Goal: Task Accomplishment & Management: Complete application form

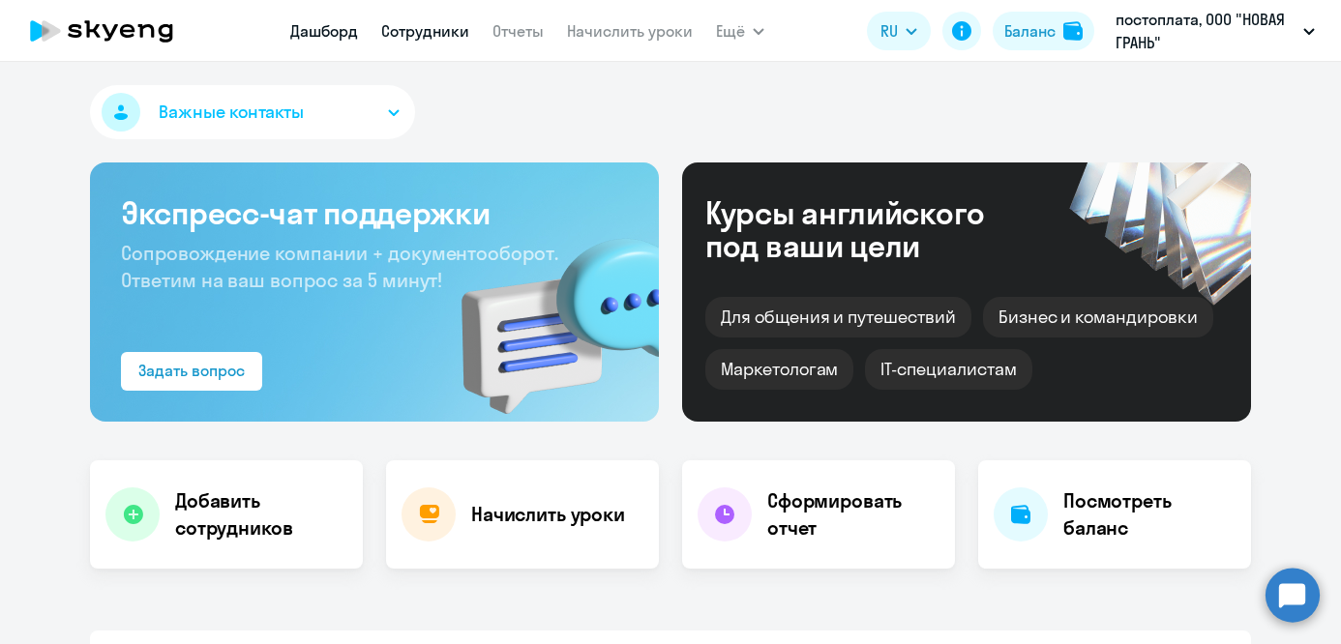
click at [422, 33] on link "Сотрудники" at bounding box center [425, 30] width 88 height 19
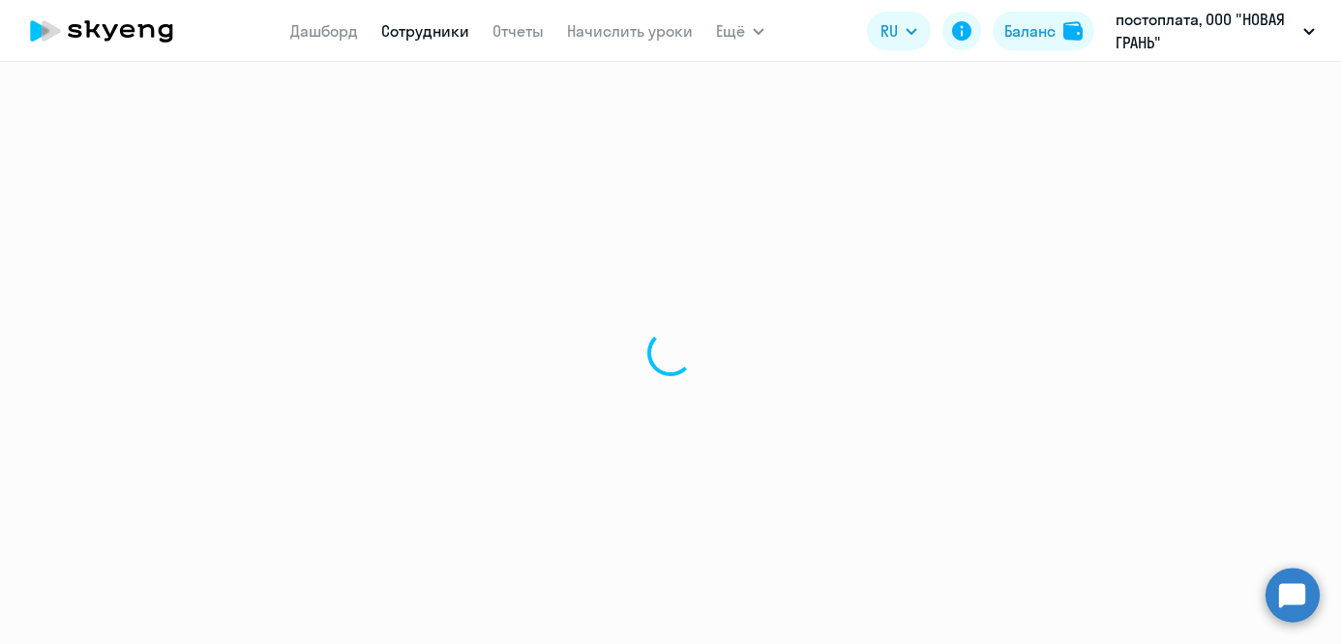
select select "30"
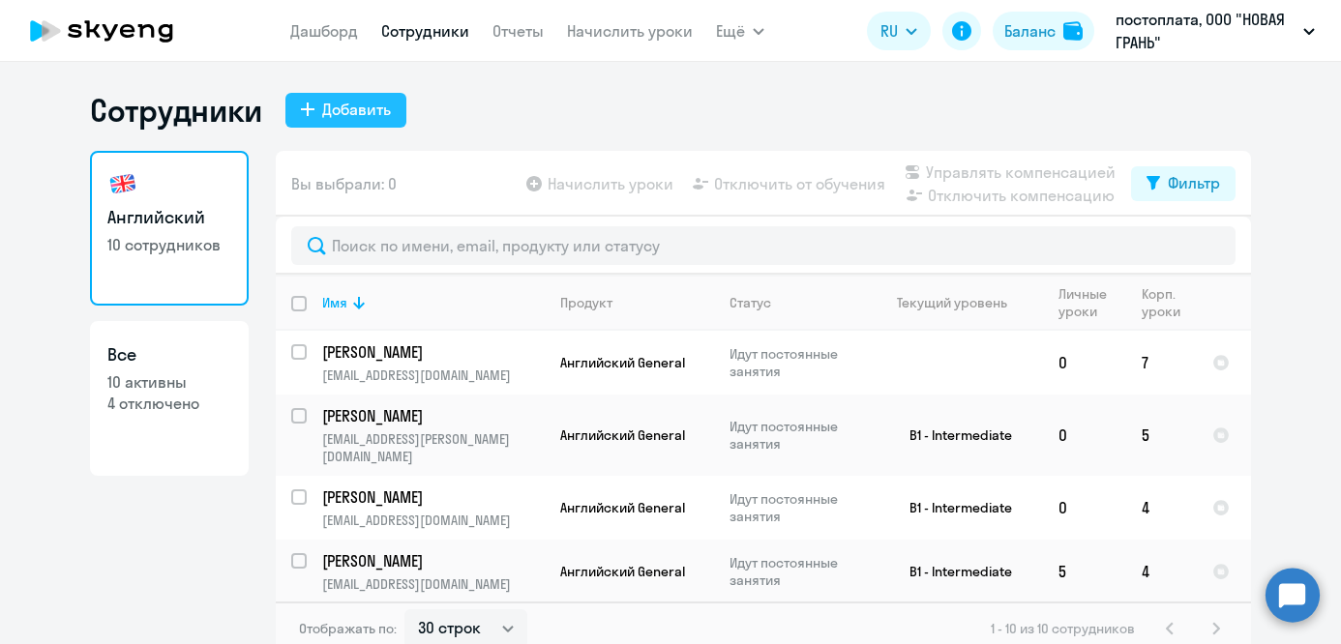
click at [336, 107] on div "Добавить" at bounding box center [356, 109] width 69 height 23
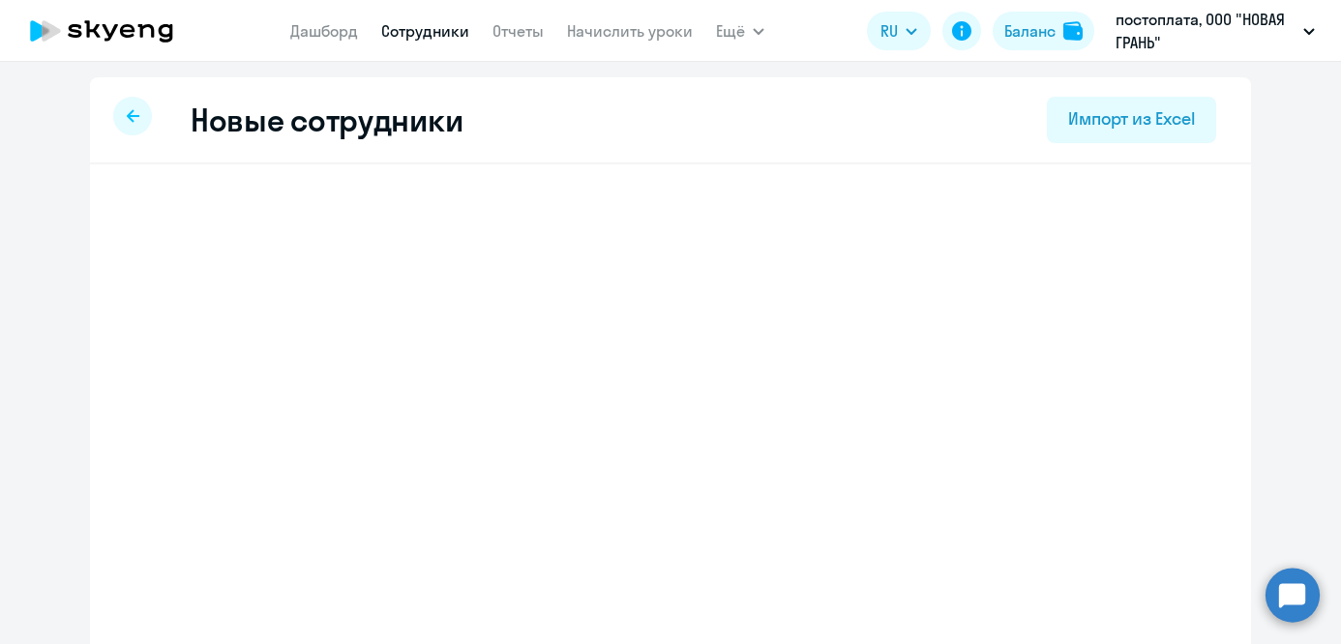
select select "english_adult_not_native_speaker"
select select "3"
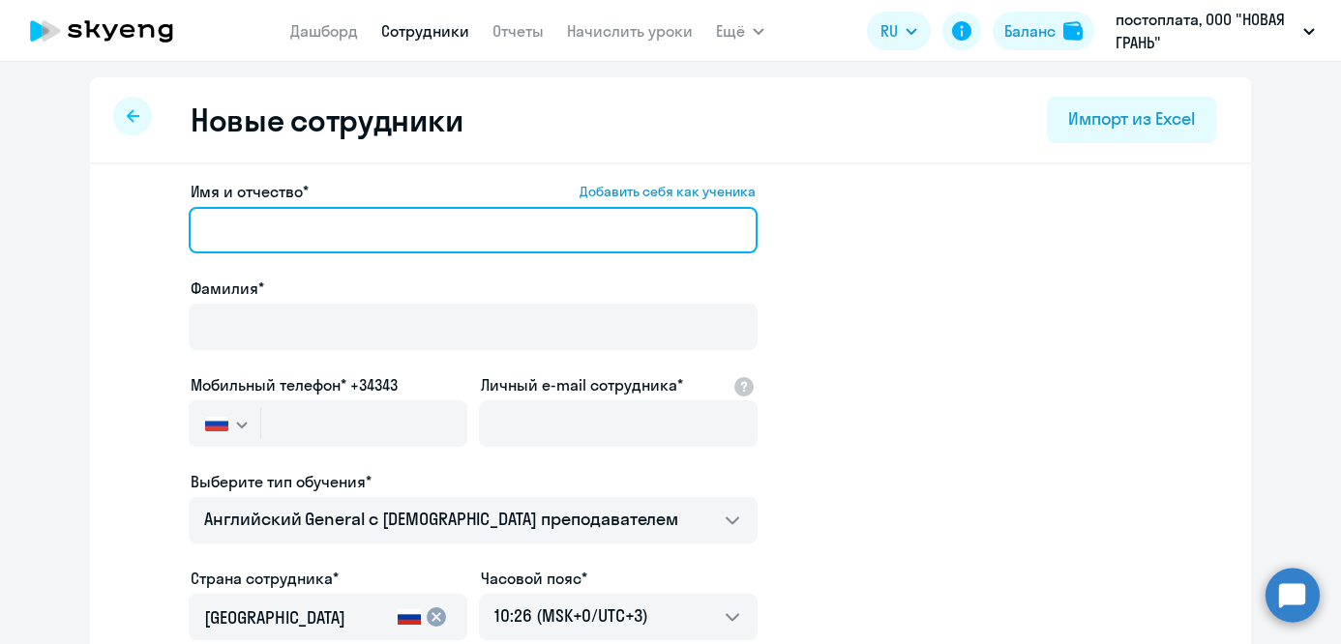
click at [320, 233] on input "Имя и отчество* Добавить себя как ученика" at bounding box center [473, 230] width 569 height 46
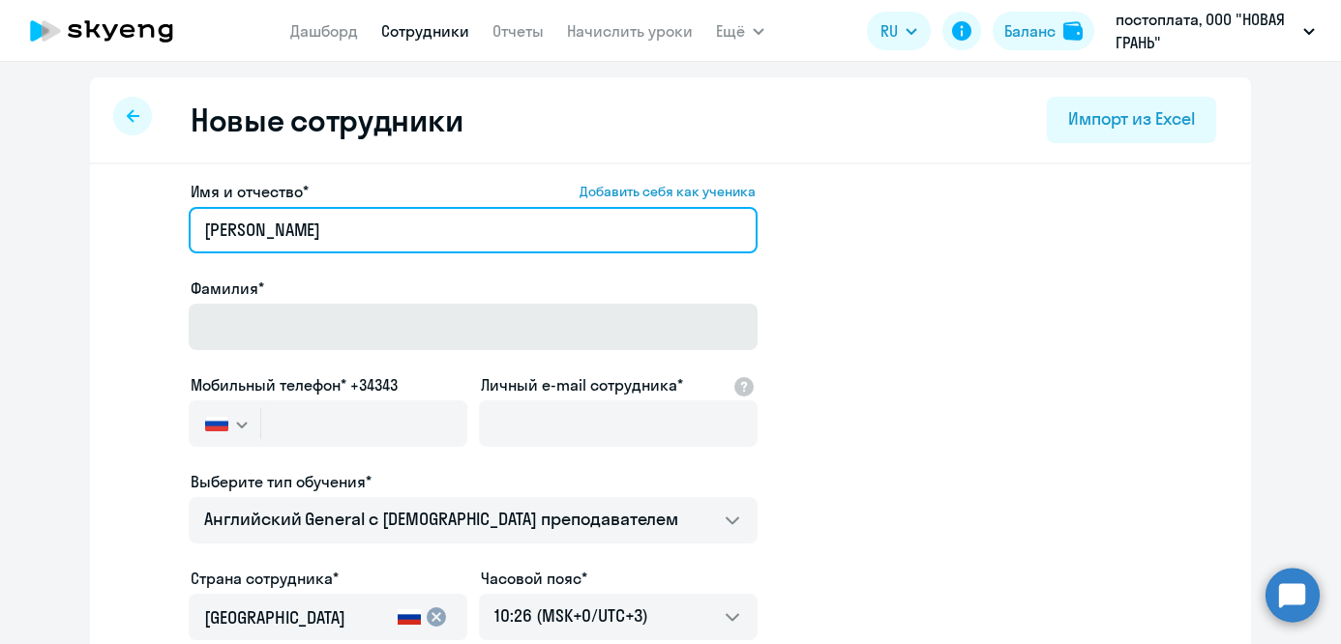
type input "[PERSON_NAME]"
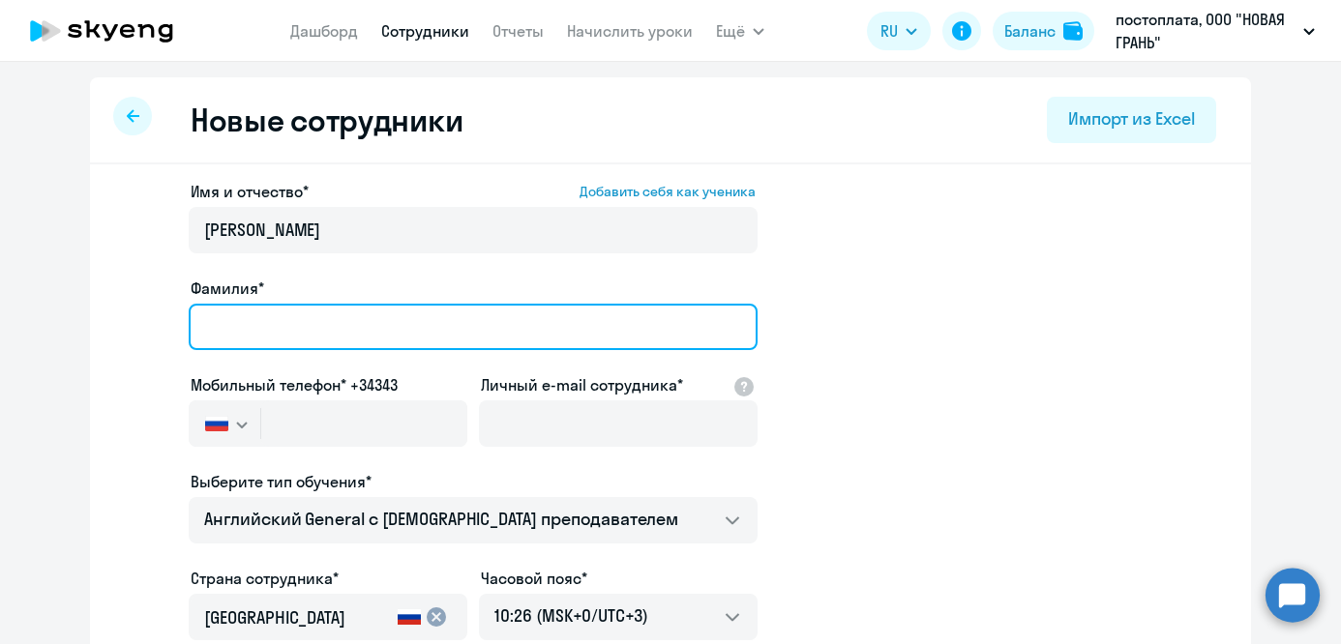
click at [304, 323] on input "Фамилия*" at bounding box center [473, 327] width 569 height 46
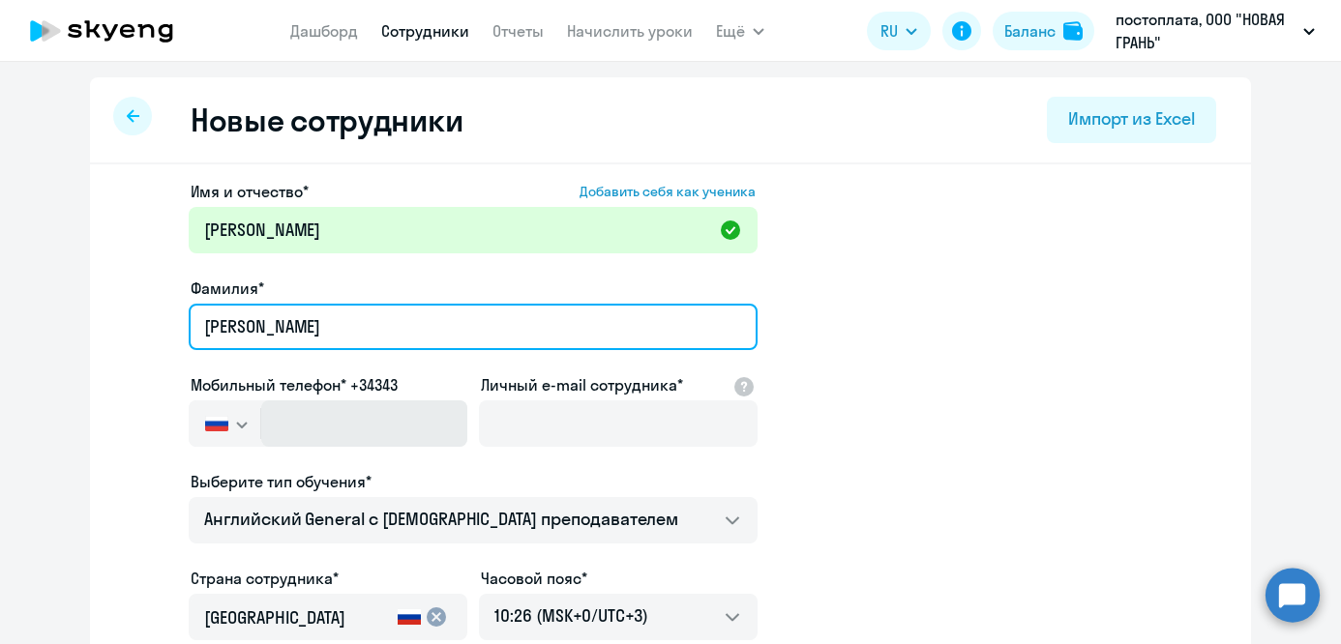
type input "[PERSON_NAME]"
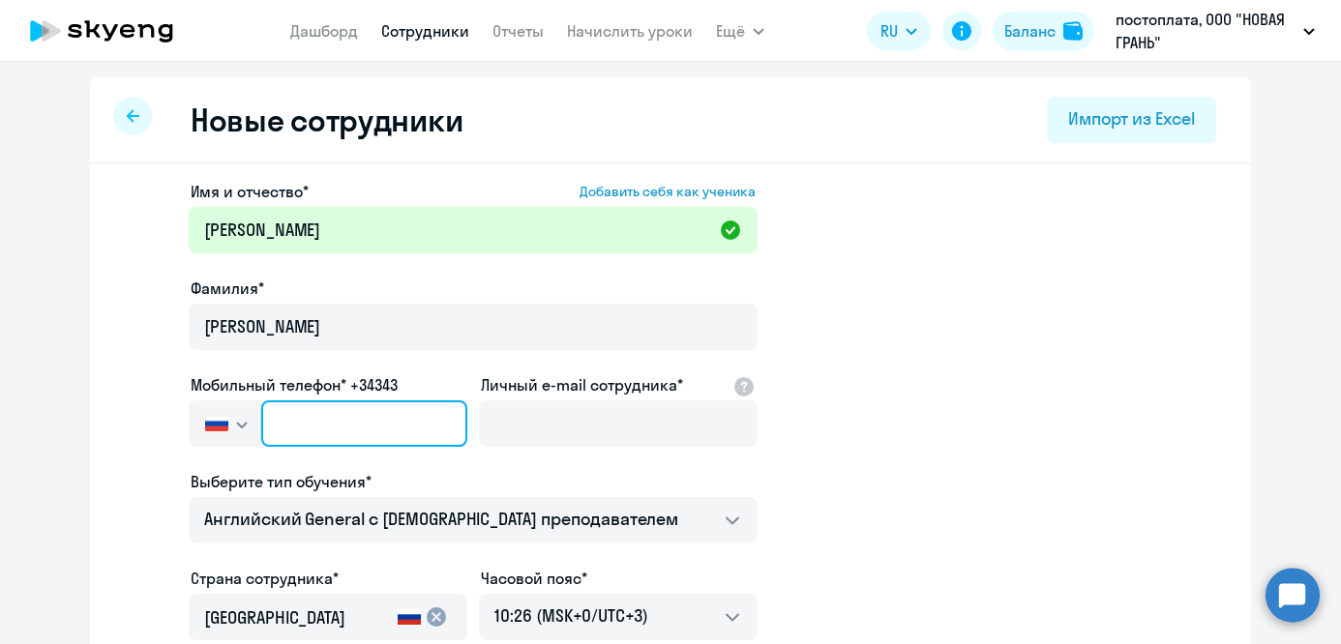
click at [377, 418] on input "text" at bounding box center [364, 423] width 206 height 46
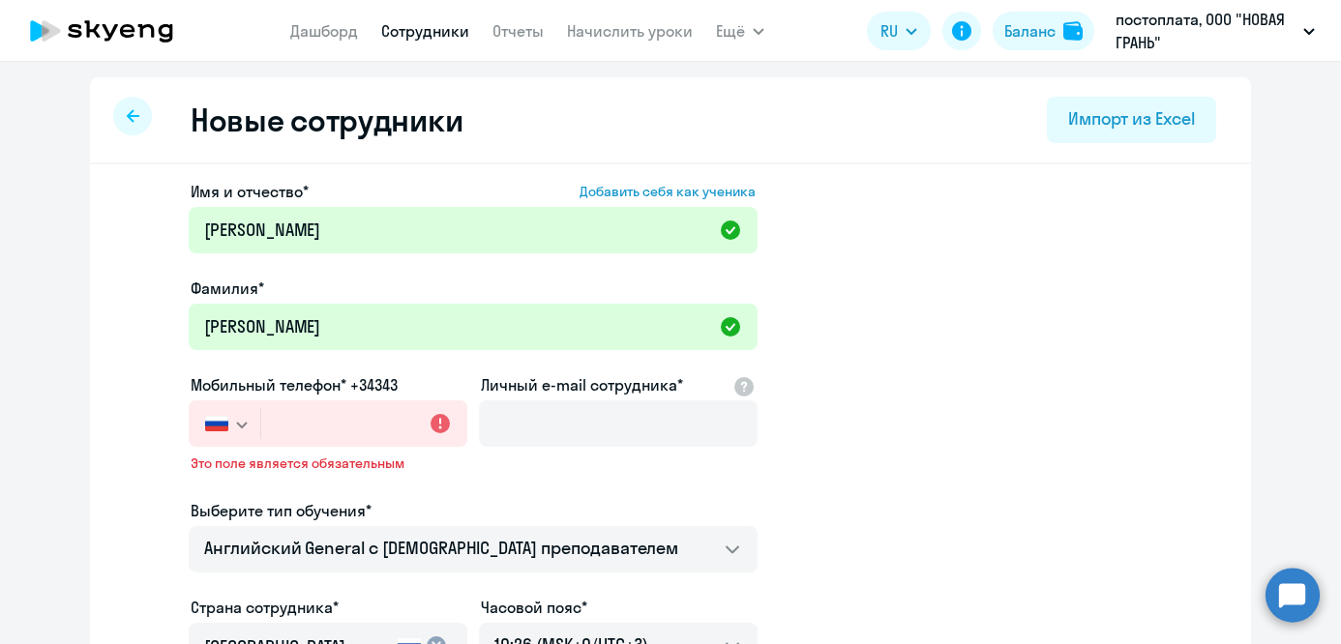
click at [243, 422] on icon "button" at bounding box center [242, 425] width 12 height 7
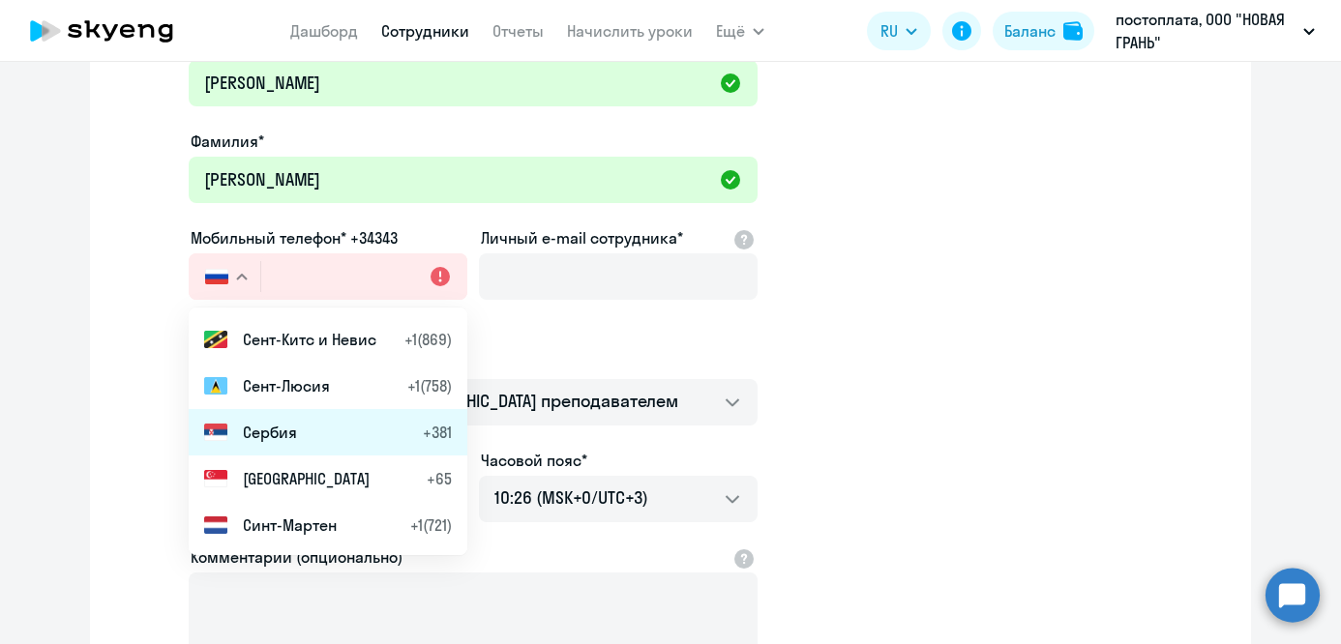
scroll to position [7615, 0]
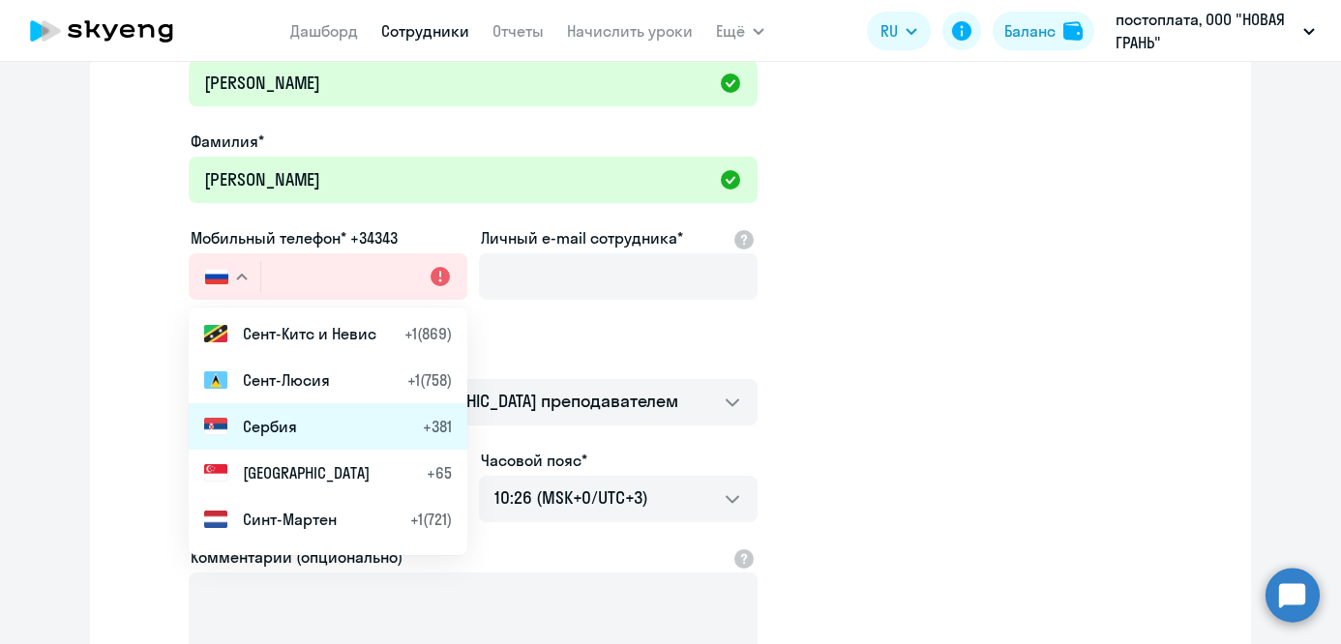
click at [259, 424] on span "Сербия" at bounding box center [270, 426] width 54 height 23
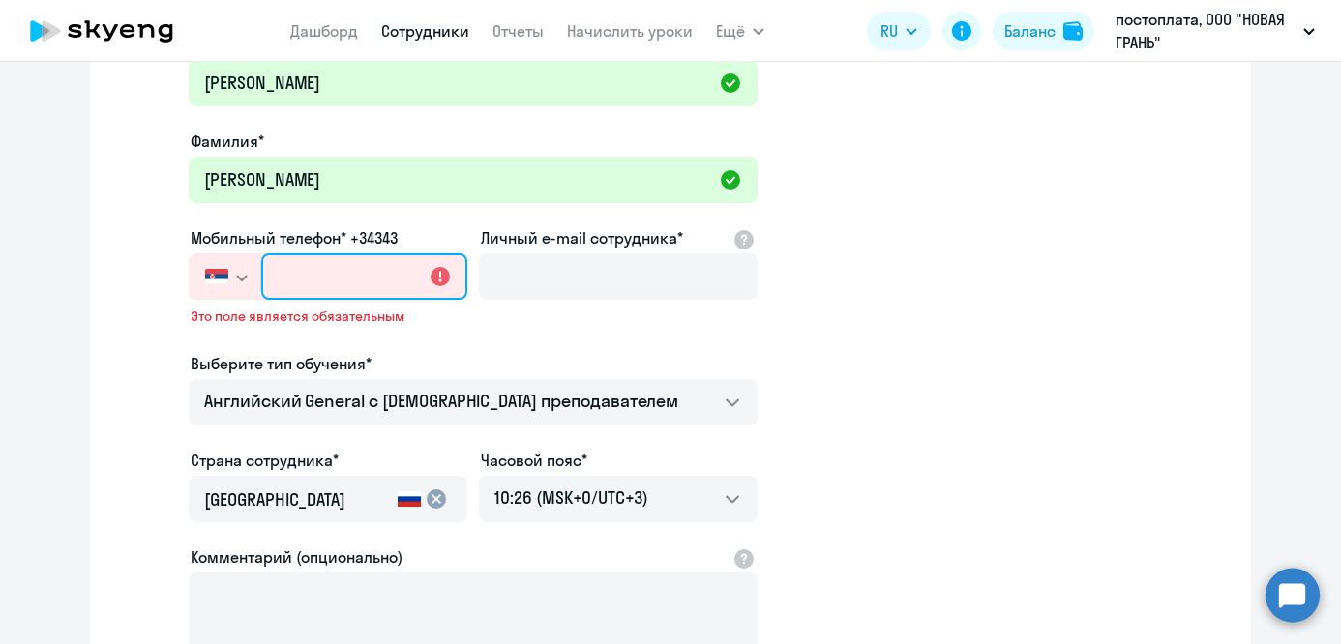
click at [297, 269] on input "text" at bounding box center [364, 276] width 206 height 46
paste input "[PHONE_NUMBER]"
type input "[PHONE_NUMBER]"
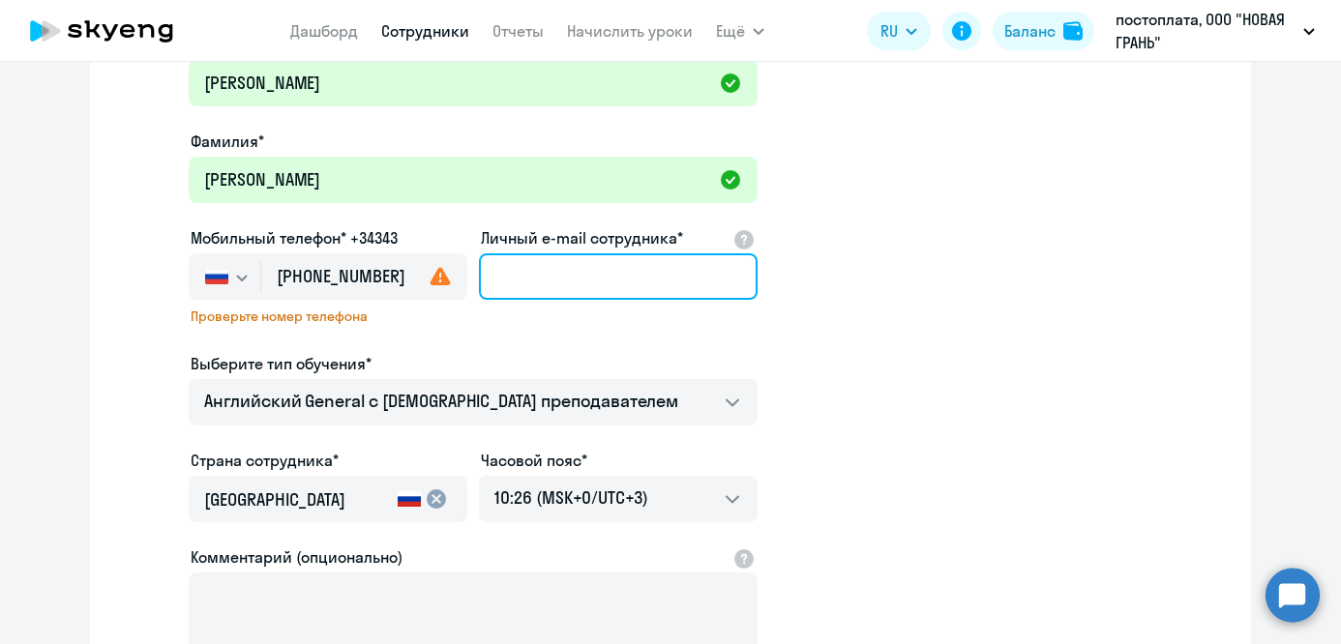
click at [518, 283] on input "Личный e-mail сотрудника*" at bounding box center [618, 276] width 279 height 46
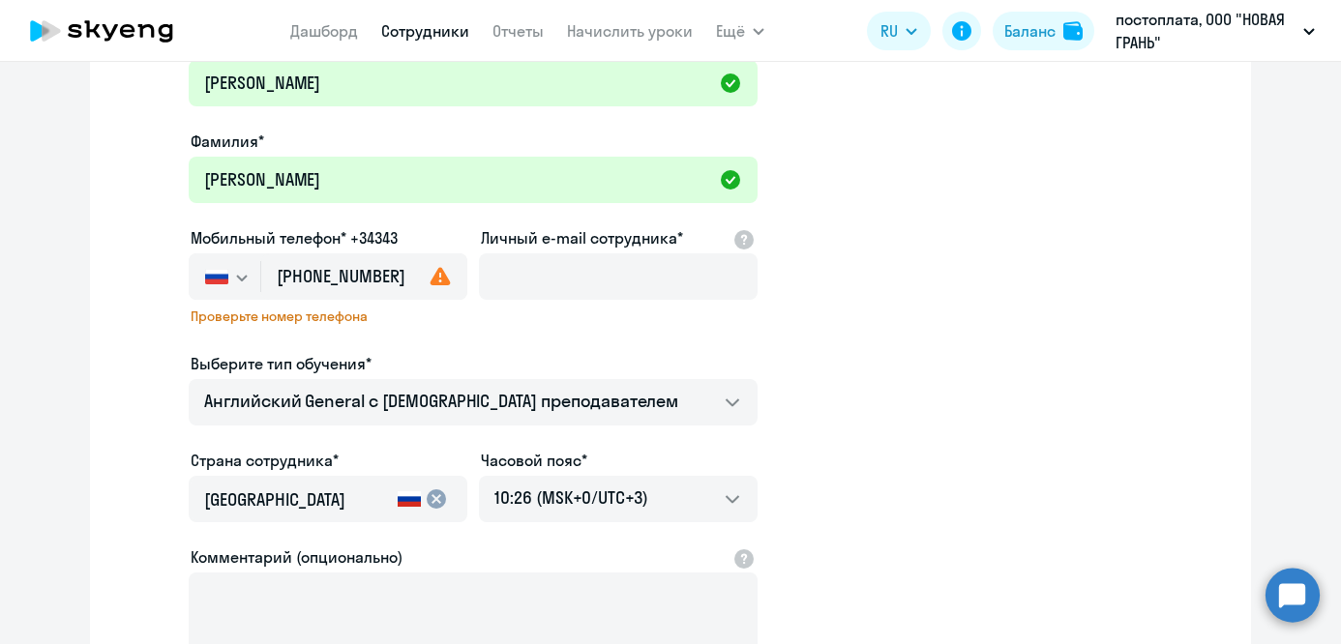
click at [440, 275] on icon at bounding box center [439, 276] width 23 height 23
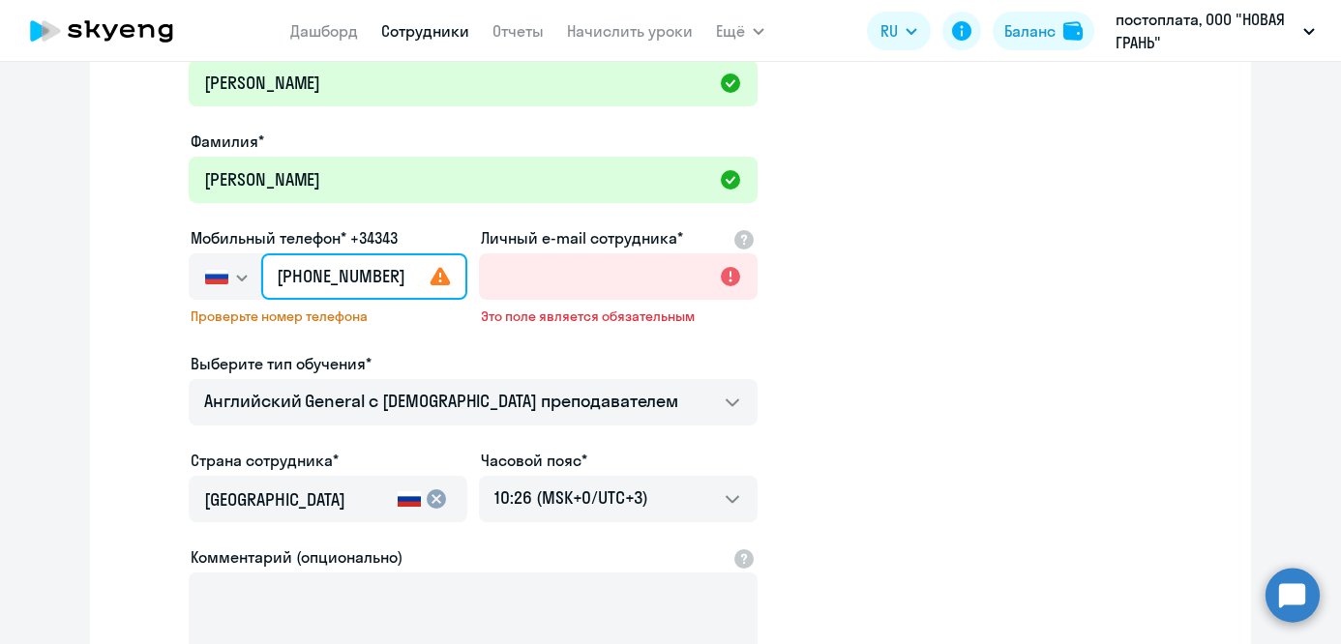
click at [300, 281] on input "[PHONE_NUMBER]" at bounding box center [364, 276] width 206 height 46
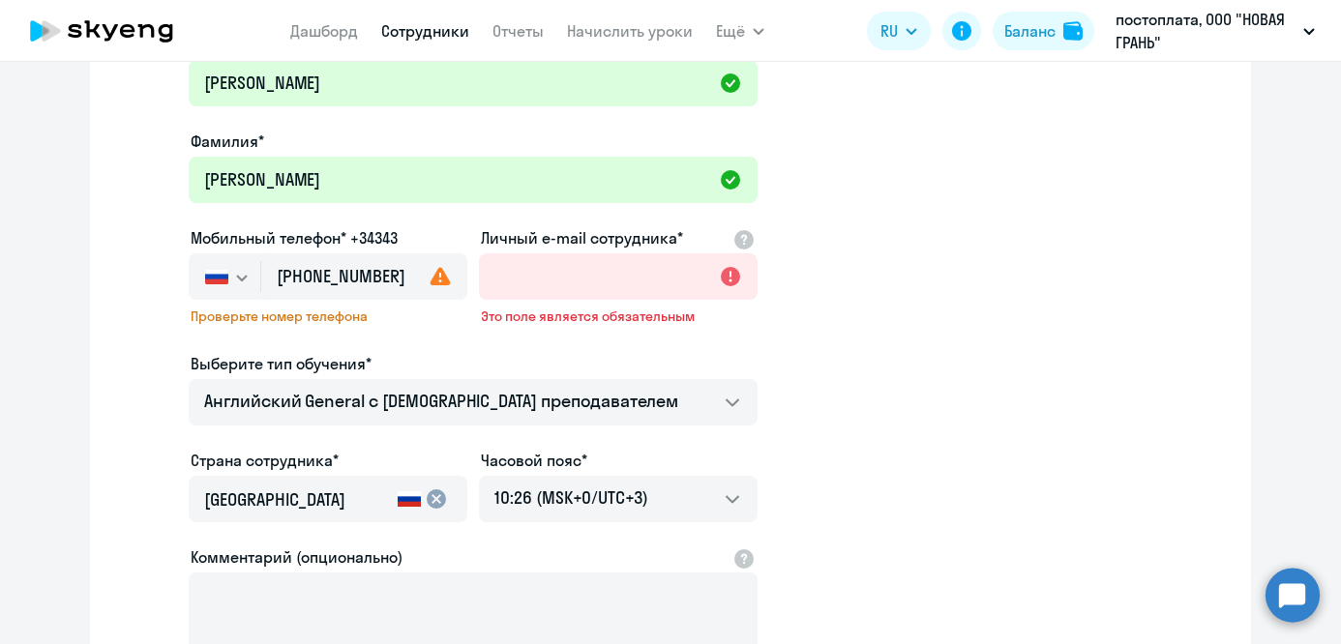
click at [241, 275] on icon "button" at bounding box center [242, 278] width 12 height 7
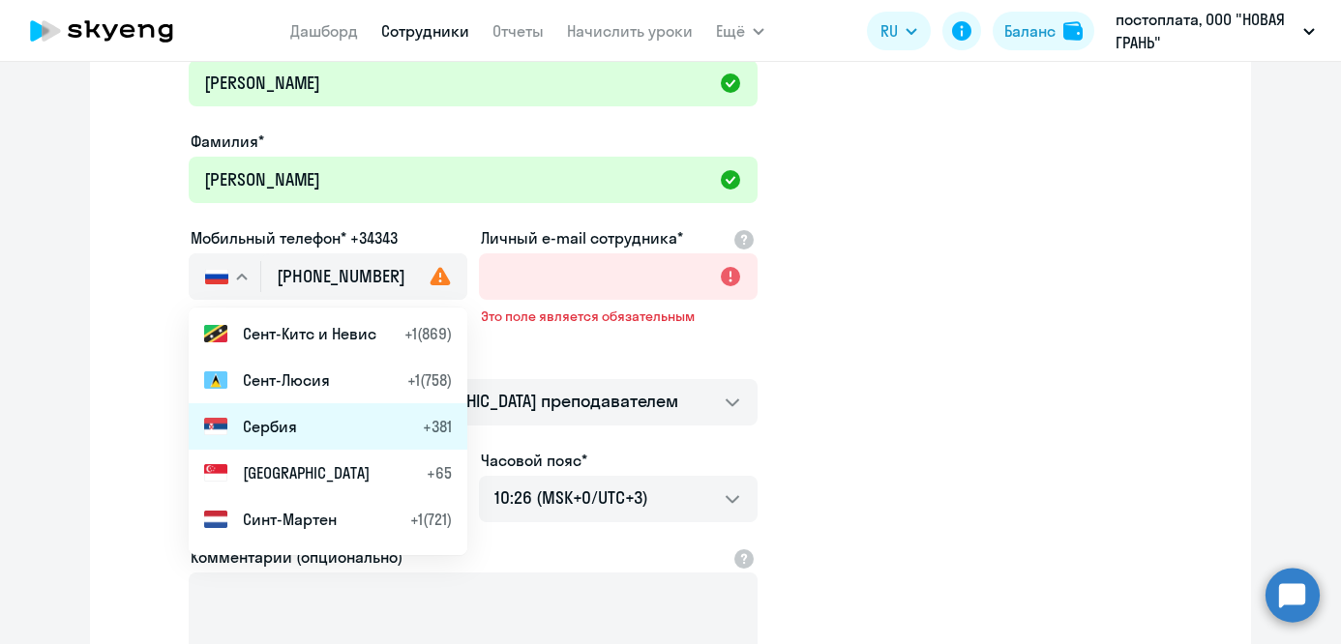
click at [255, 431] on span "Сербия" at bounding box center [270, 426] width 54 height 23
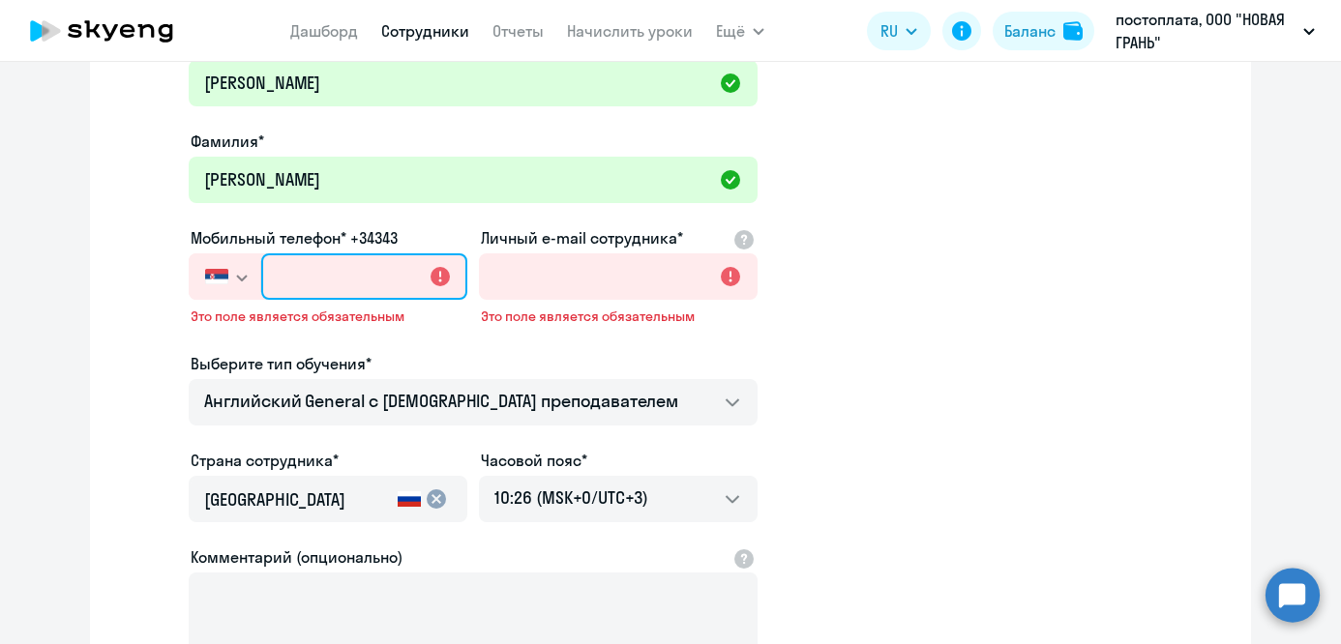
click at [319, 262] on input "text" at bounding box center [364, 276] width 206 height 46
click at [295, 269] on input "text" at bounding box center [364, 276] width 206 height 46
paste input "[PHONE_NUMBER]"
type input "[PHONE_NUMBER]"
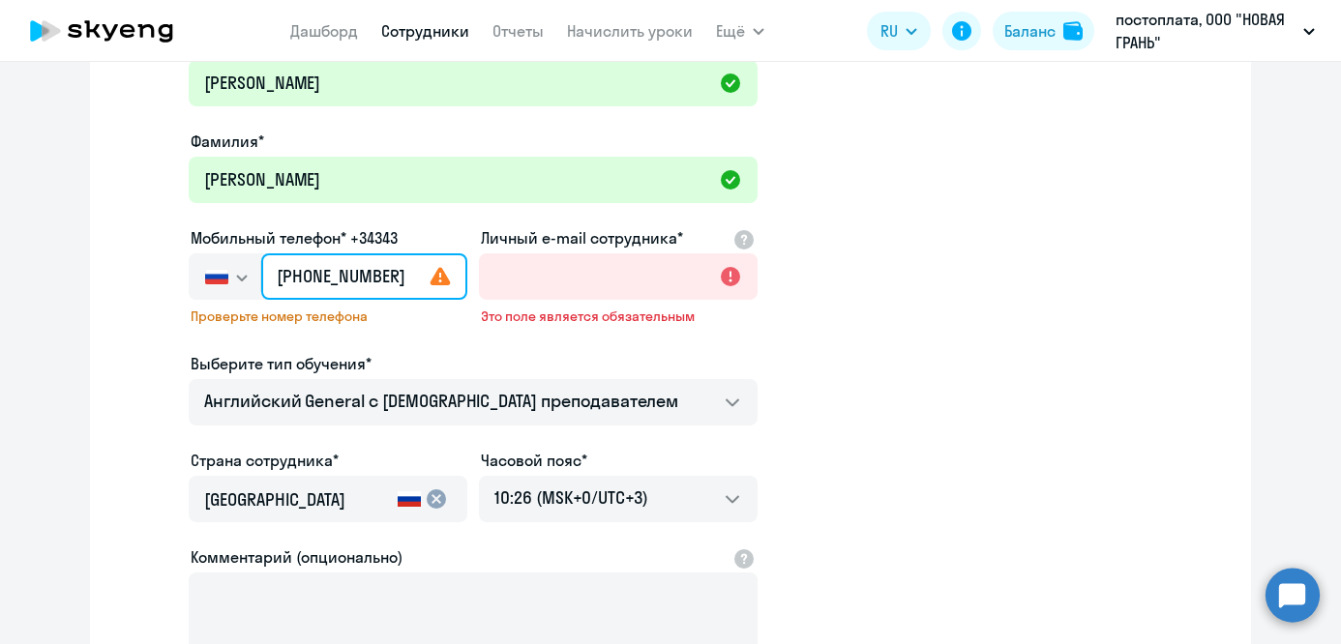
click at [297, 274] on input "[PHONE_NUMBER]" at bounding box center [364, 276] width 206 height 46
drag, startPoint x: 401, startPoint y: 275, endPoint x: 257, endPoint y: 275, distance: 144.1
click at [257, 275] on div "[GEOGRAPHIC_DATA] +7 [GEOGRAPHIC_DATA] +7 [GEOGRAPHIC_DATA] +380 [GEOGRAPHIC_DA…" at bounding box center [328, 276] width 279 height 46
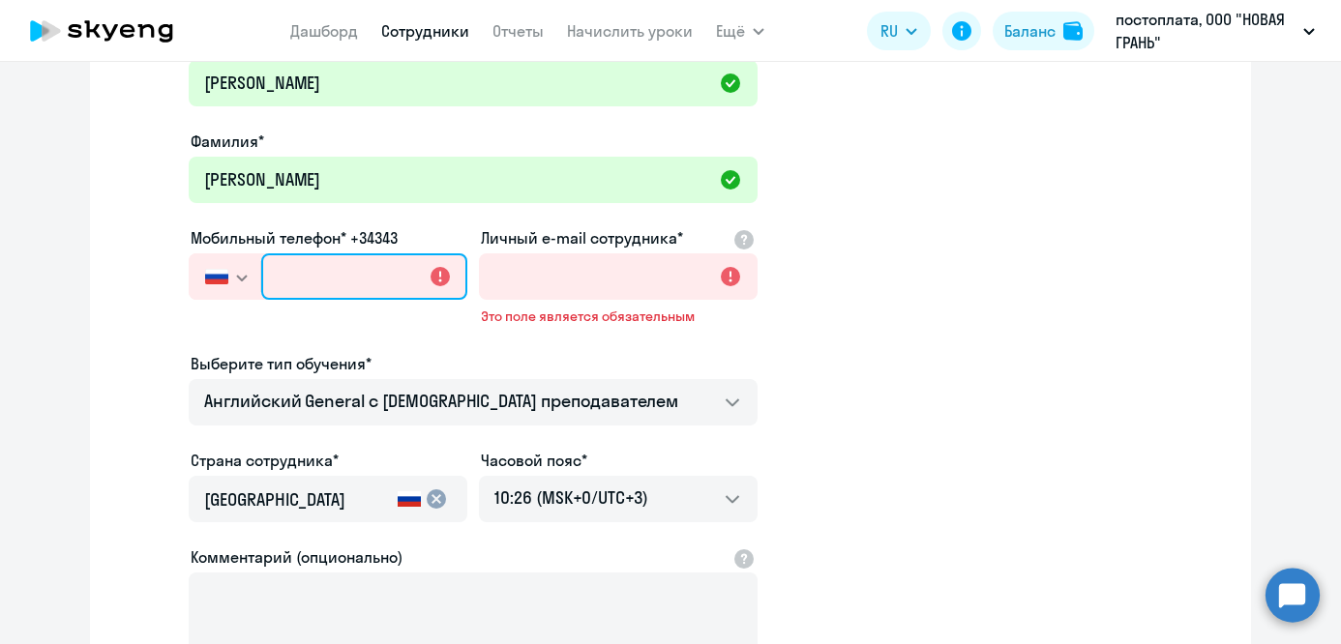
paste input "[PHONE_NUMBER]"
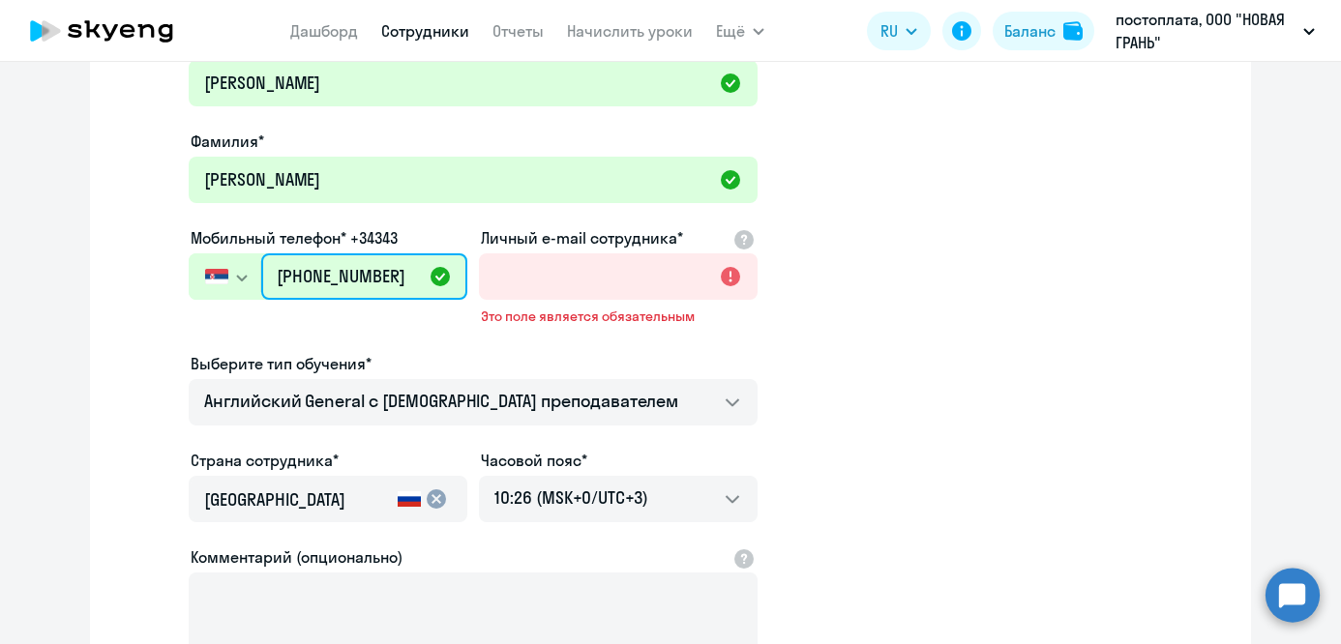
type input "[PHONE_NUMBER]"
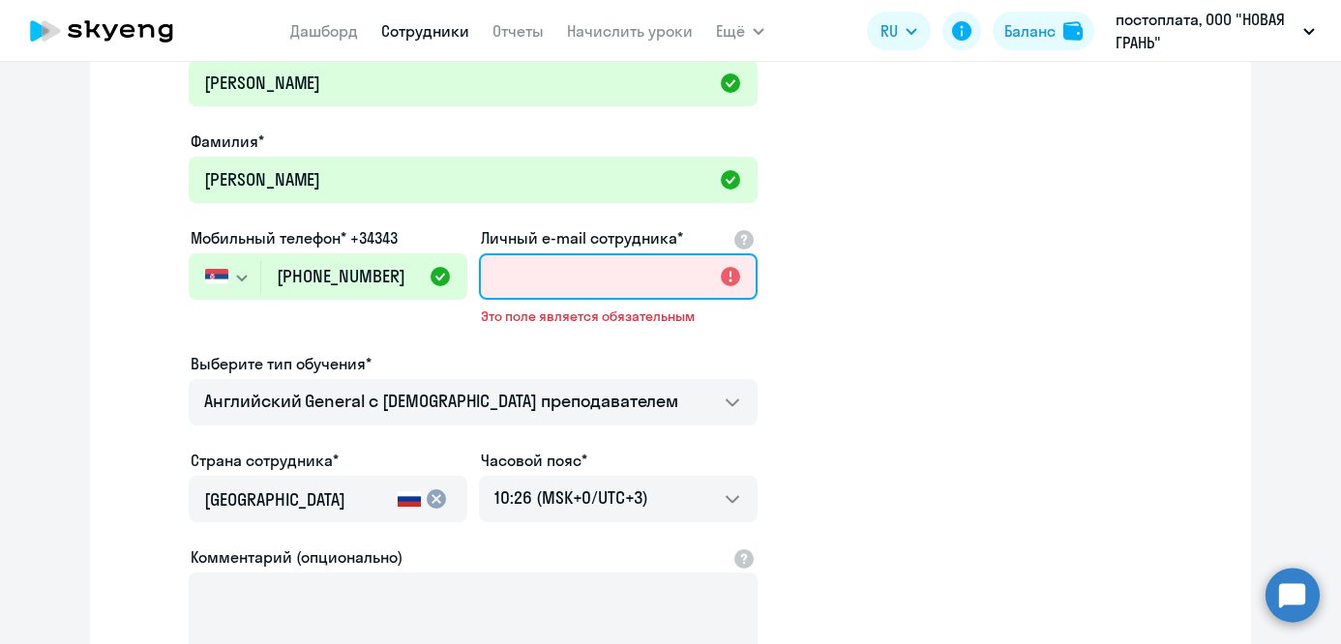
click at [600, 275] on input "Личный e-mail сотрудника*" at bounding box center [618, 276] width 279 height 46
paste input "[EMAIL_ADDRESS][DOMAIN_NAME]"
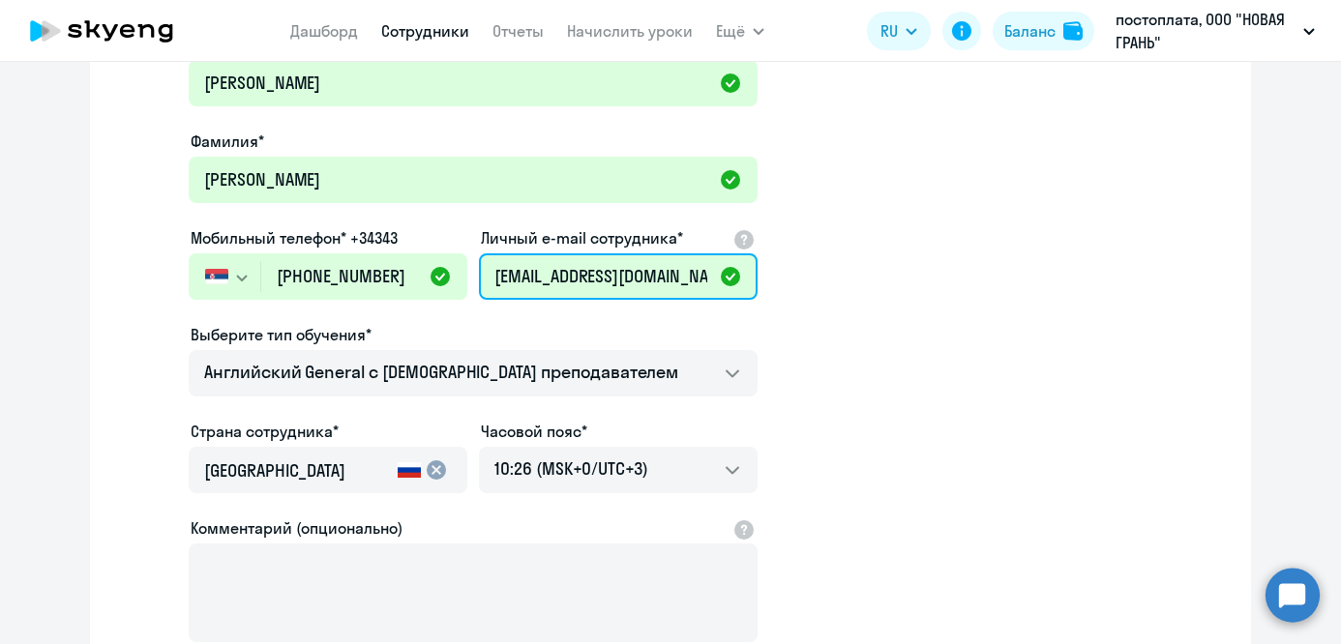
type input "[EMAIL_ADDRESS][DOMAIN_NAME]"
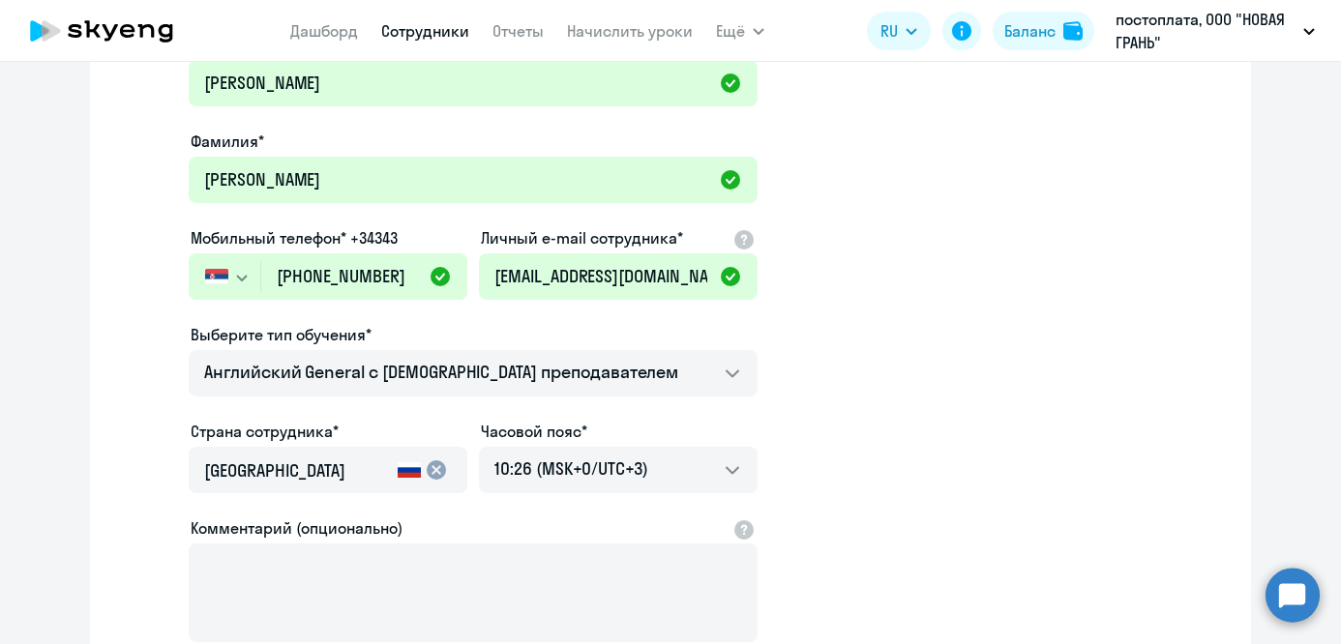
click at [900, 371] on app-new-student-form "Имя и отчество* Добавить себя как ученика [PERSON_NAME]* [PERSON_NAME] Мобильны…" at bounding box center [670, 378] width 1099 height 690
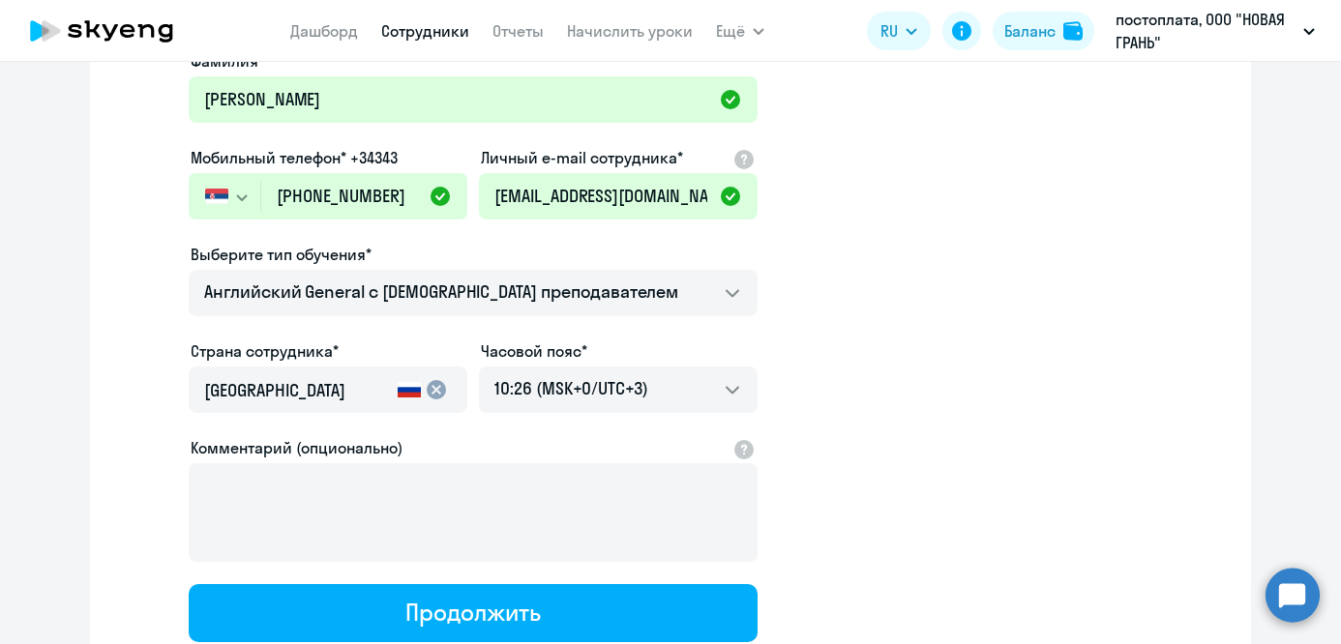
scroll to position [271, 0]
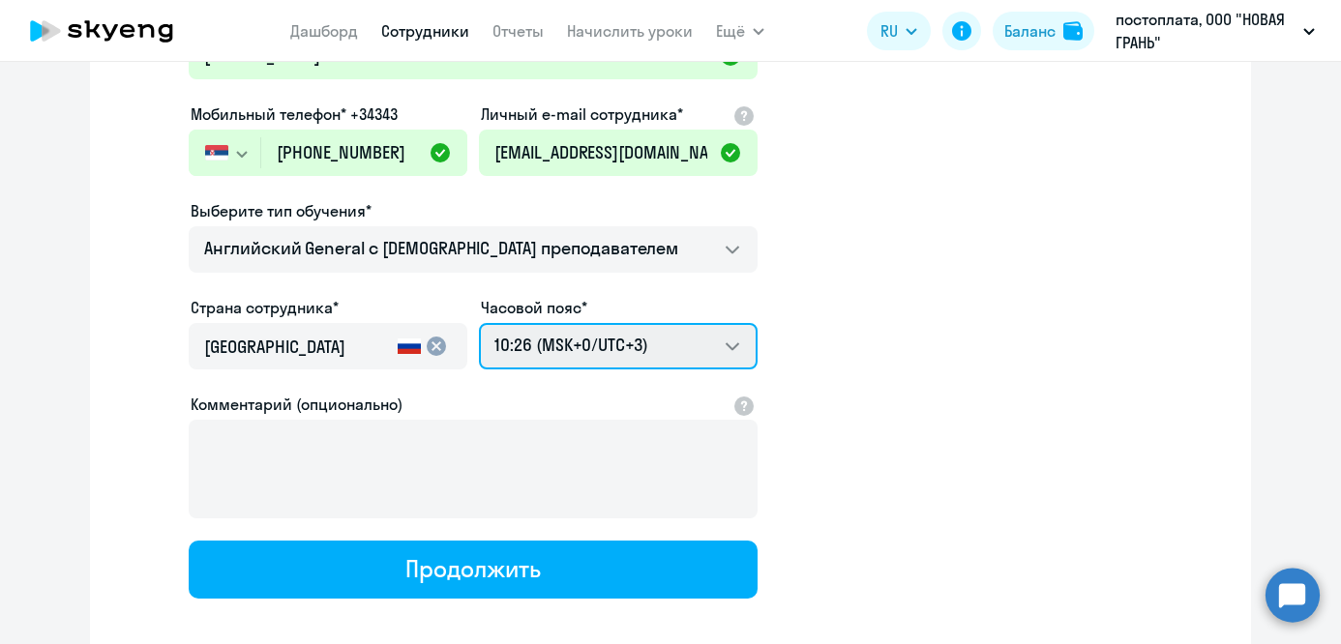
click at [714, 339] on select "20:26 (MSK-14/UTC-11) 21:26 (MSK-13/UTC-10) 22:26 (MSK-12/UTC-9) 23:26 (MSK-11/…" at bounding box center [618, 346] width 279 height 46
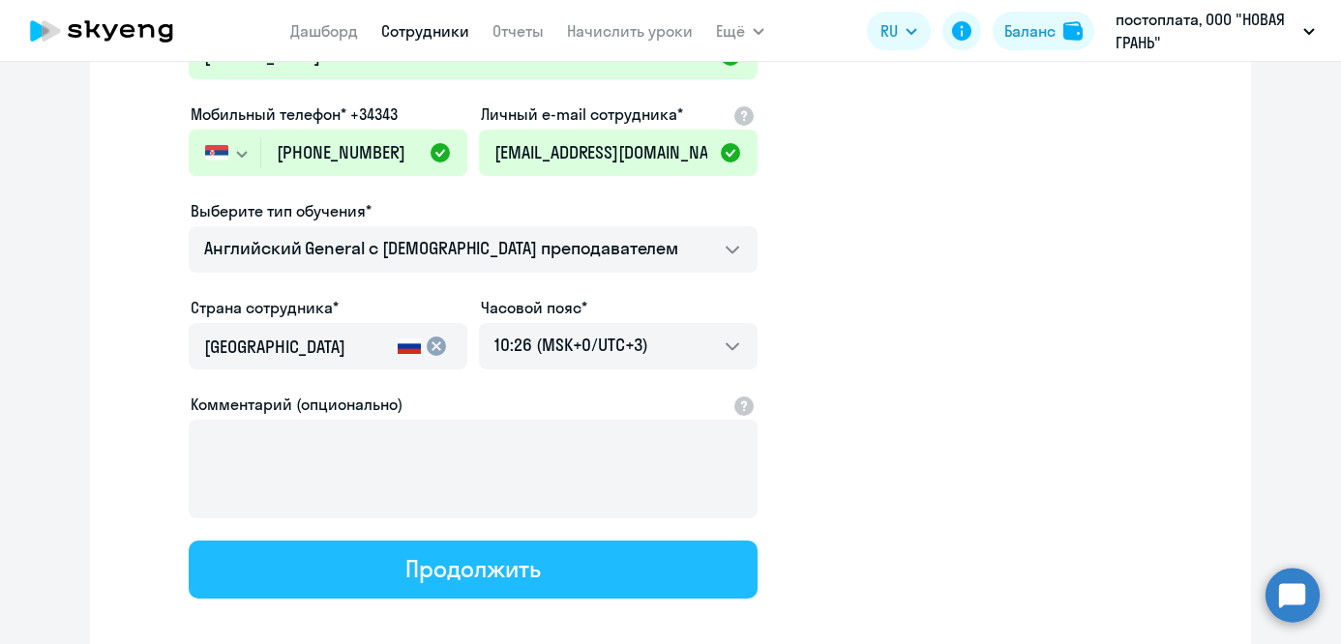
click at [416, 561] on div "Продолжить" at bounding box center [472, 568] width 134 height 31
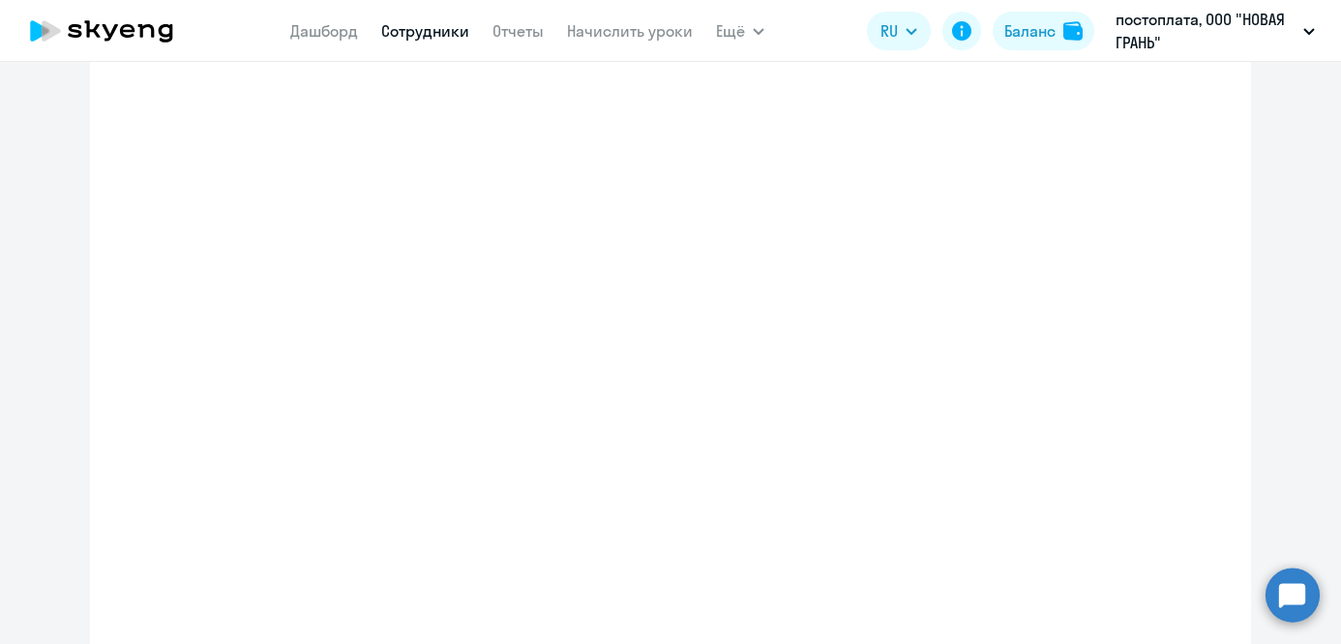
select select "english_adult_not_native_speaker"
select select "3"
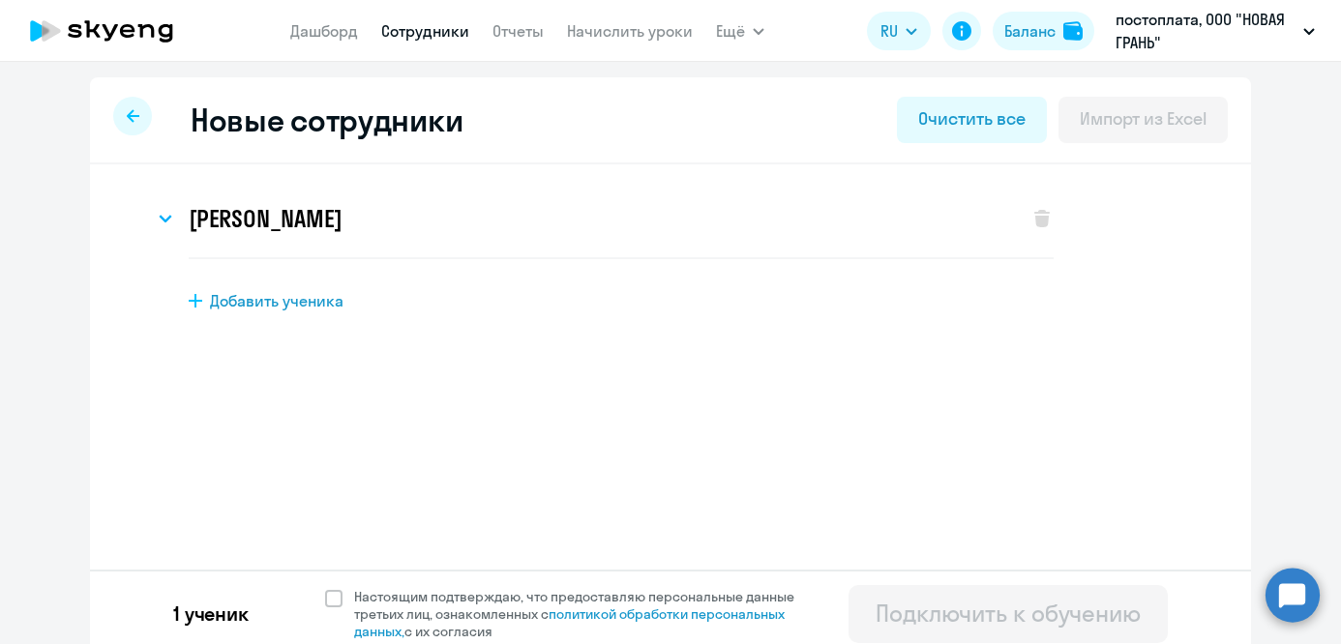
scroll to position [13, 0]
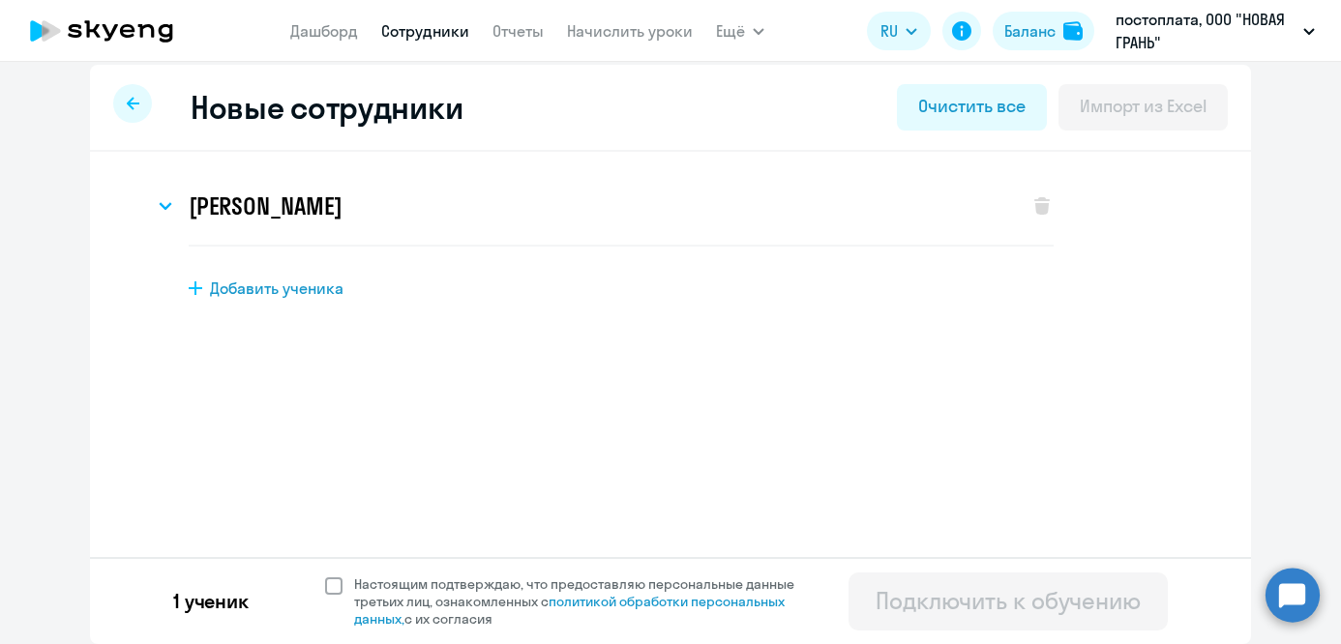
click at [339, 586] on span at bounding box center [333, 585] width 17 height 17
click at [325, 576] on input "Настоящим подтверждаю, что предоставляю персональные данные третьих лиц, ознако…" at bounding box center [324, 575] width 1 height 1
checkbox input "true"
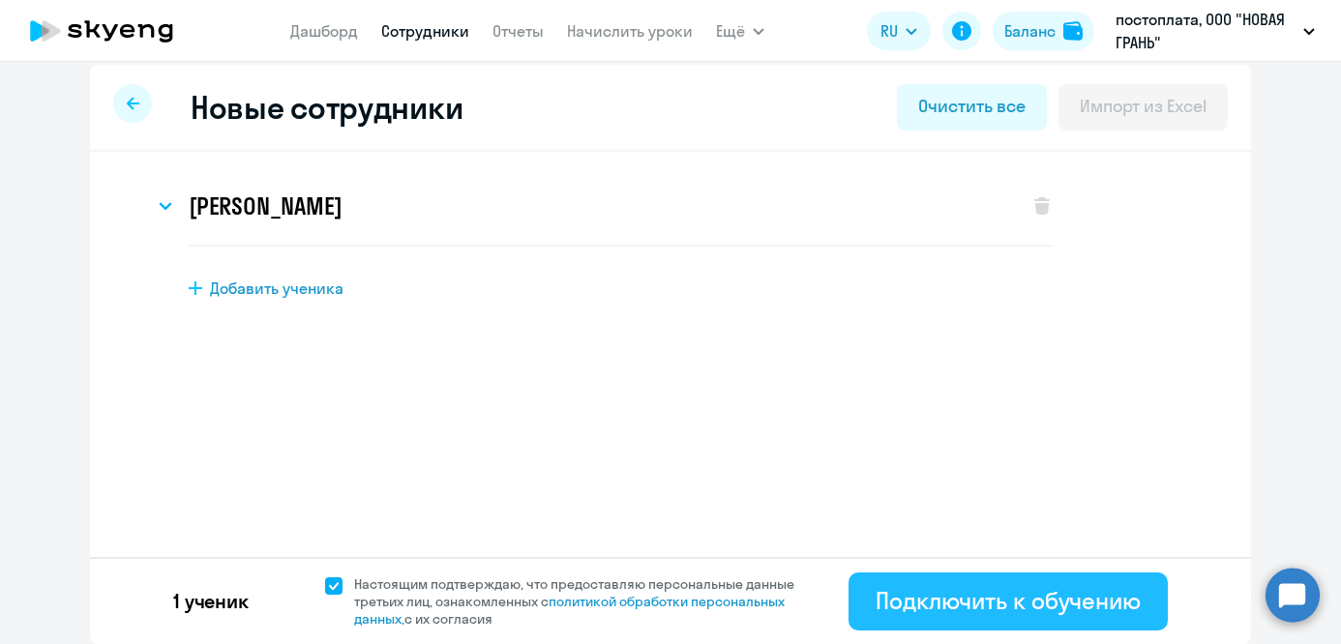
click at [1005, 594] on div "Подключить к обучению" at bounding box center [1007, 600] width 265 height 31
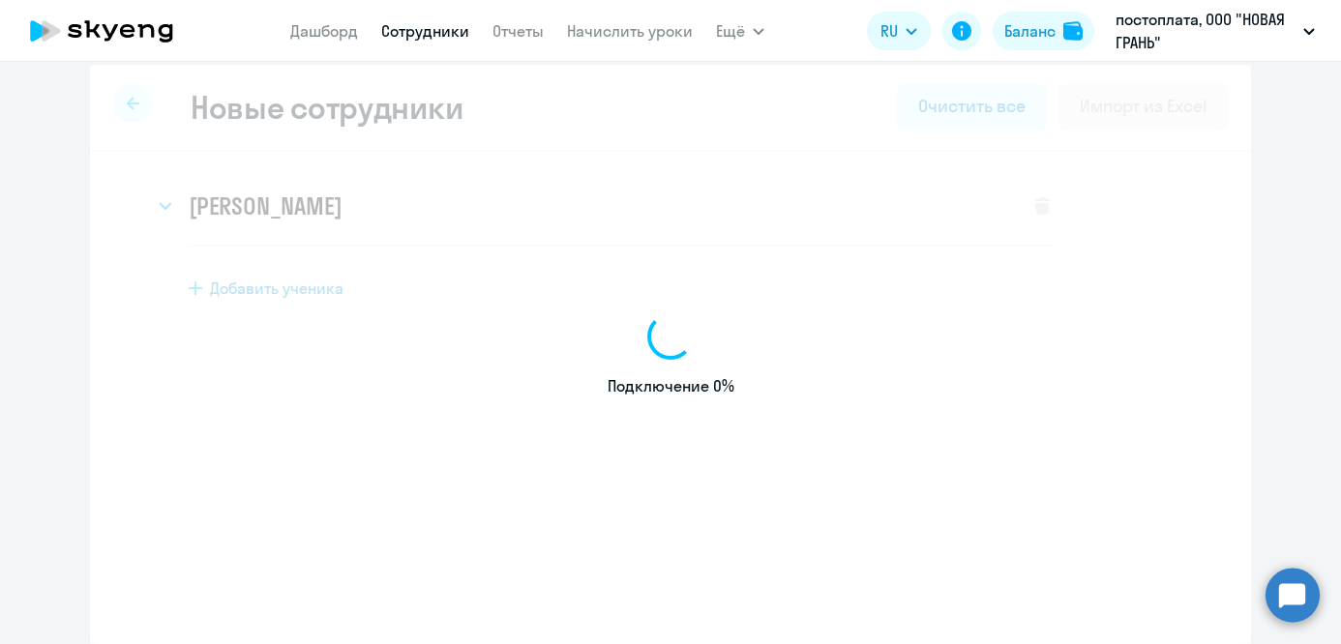
select select "english_adult_not_native_speaker"
select select "3"
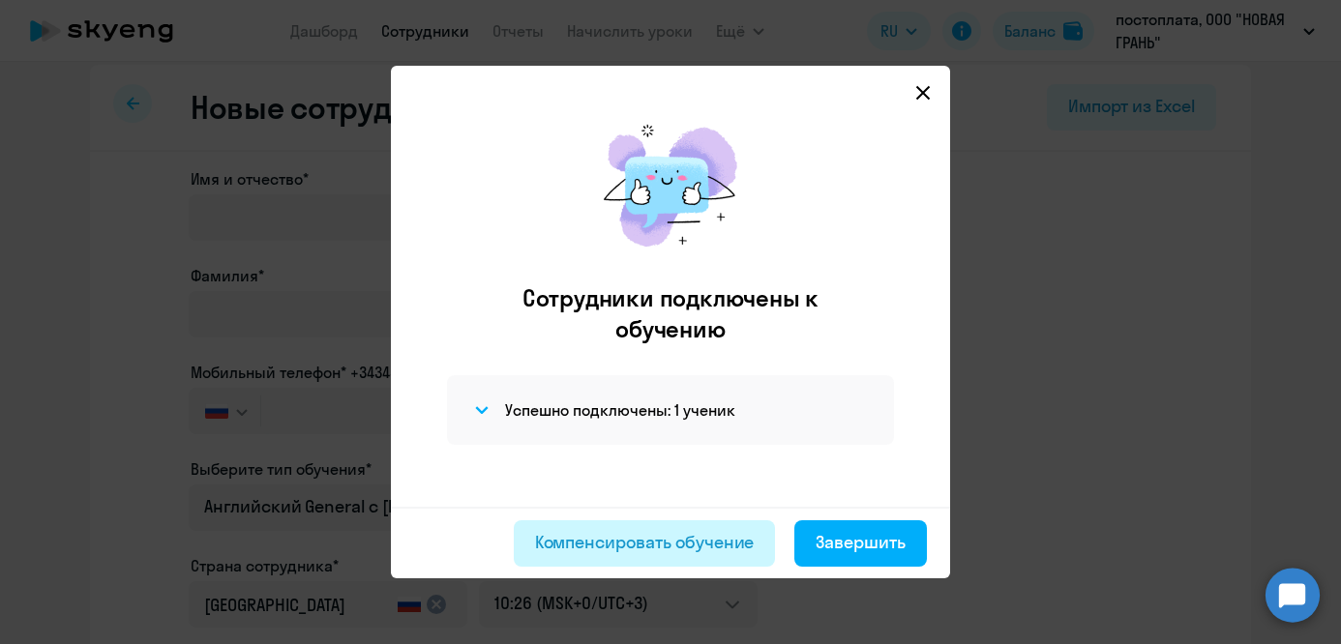
click at [744, 541] on div "Компенсировать обучение" at bounding box center [645, 542] width 220 height 25
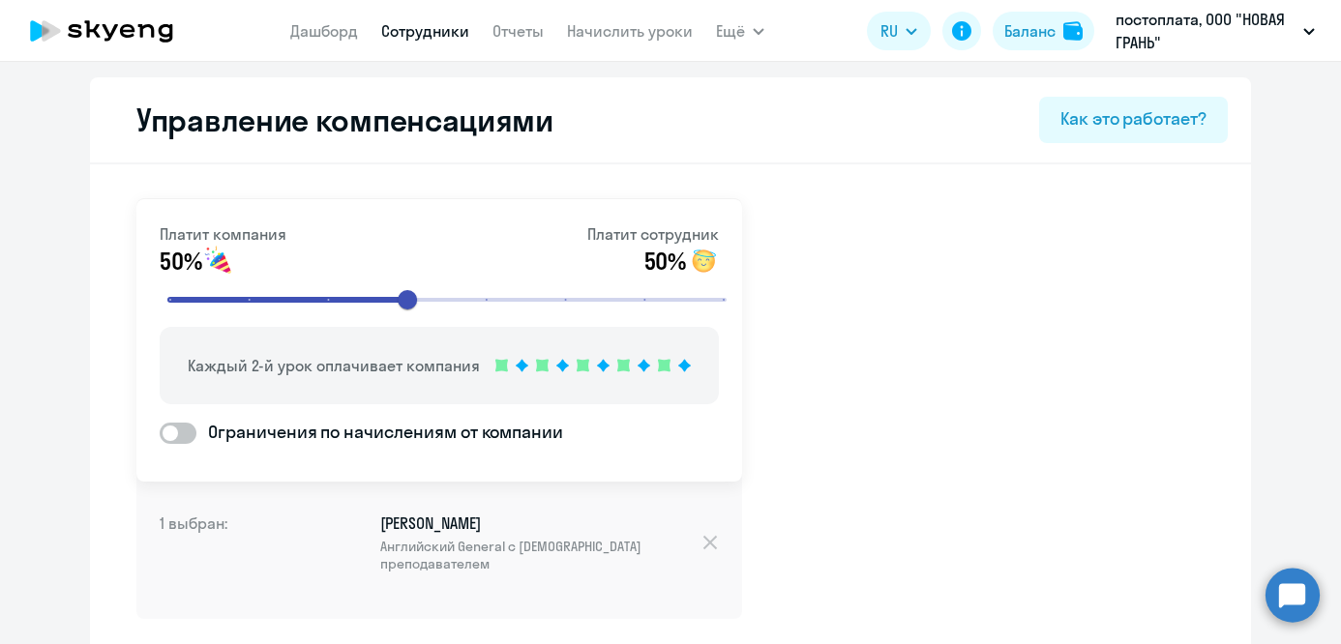
scroll to position [107, 0]
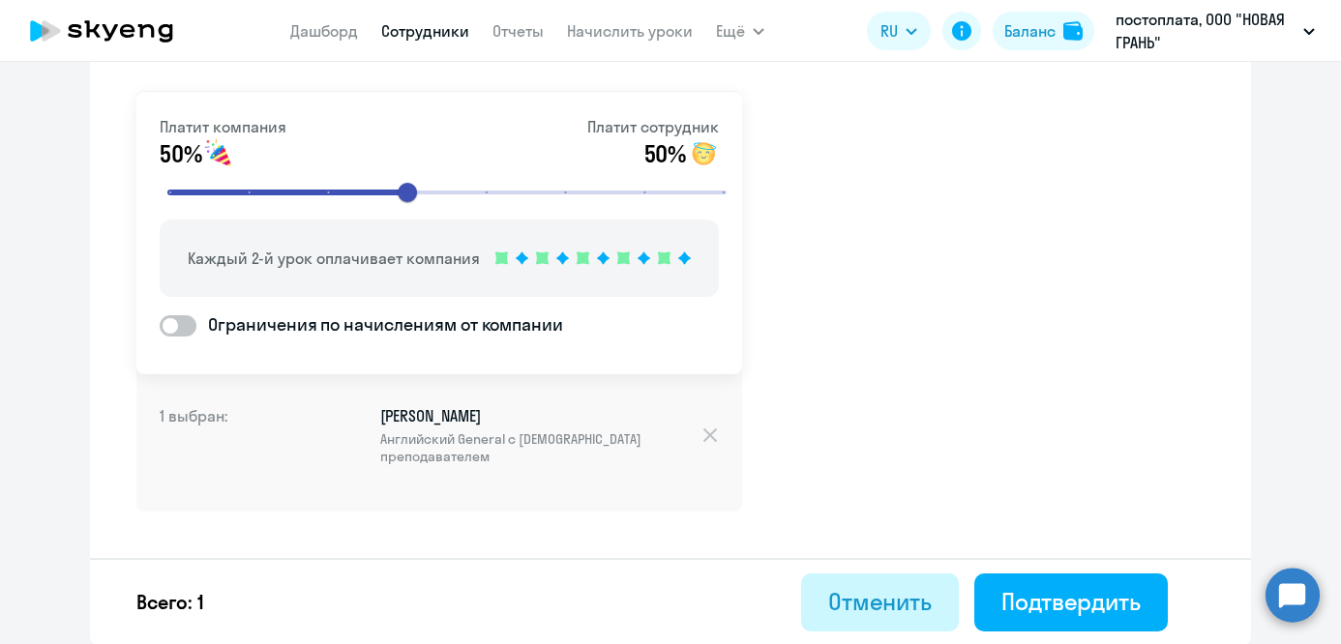
click at [848, 586] on div "Отменить" at bounding box center [879, 601] width 103 height 31
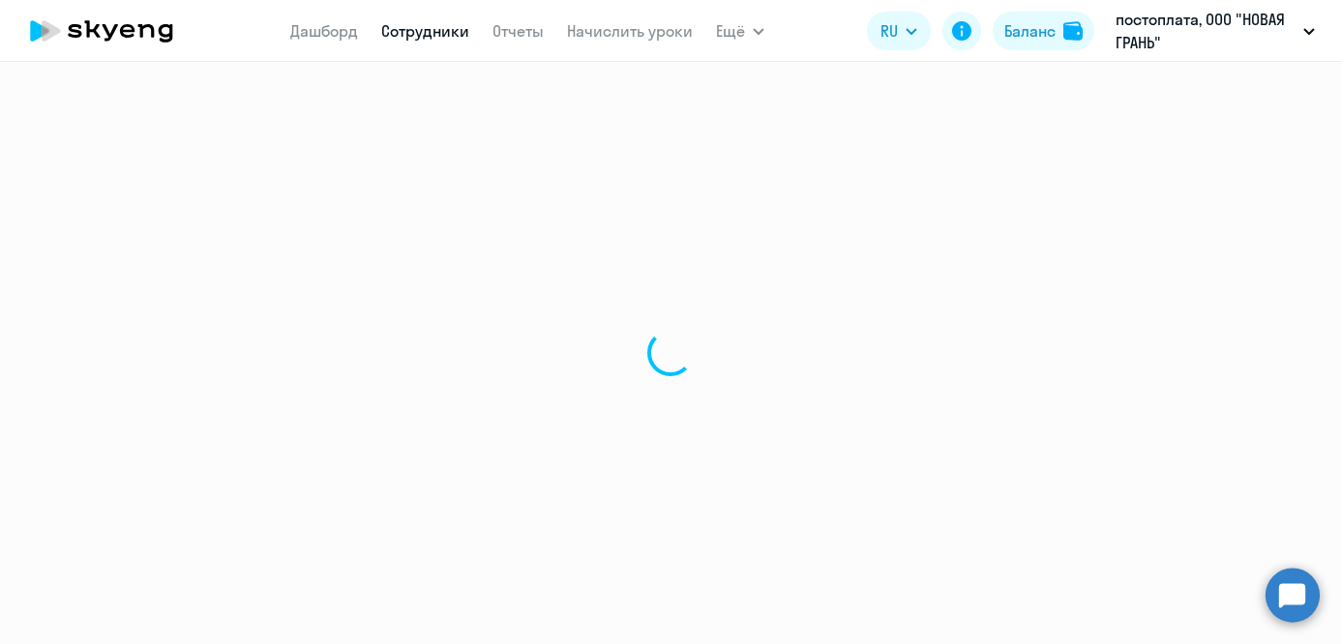
select select "30"
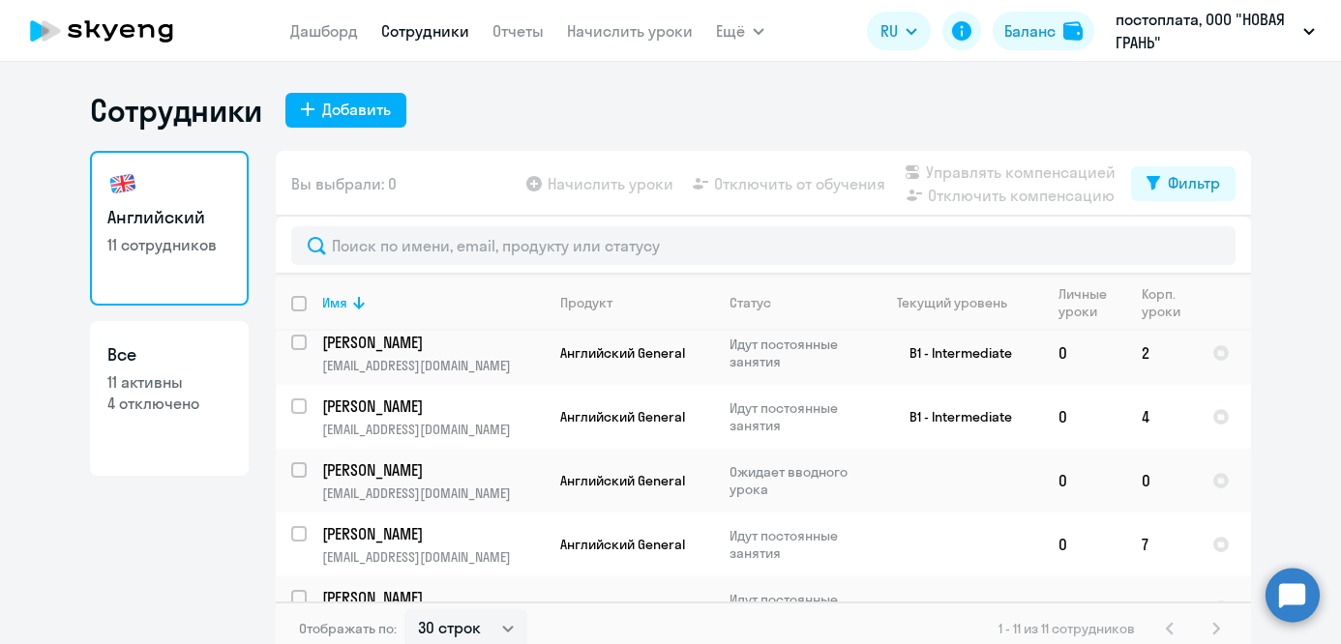
scroll to position [350, 0]
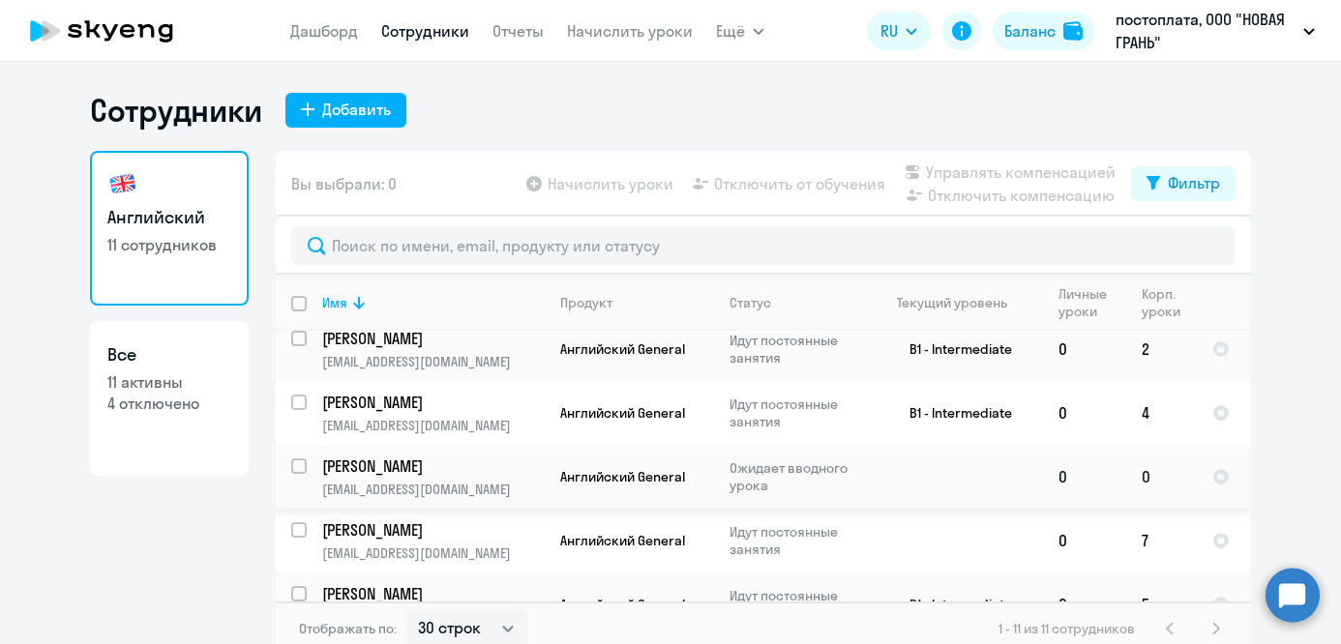
click at [843, 460] on p "Ожидает вводного урока" at bounding box center [795, 476] width 133 height 35
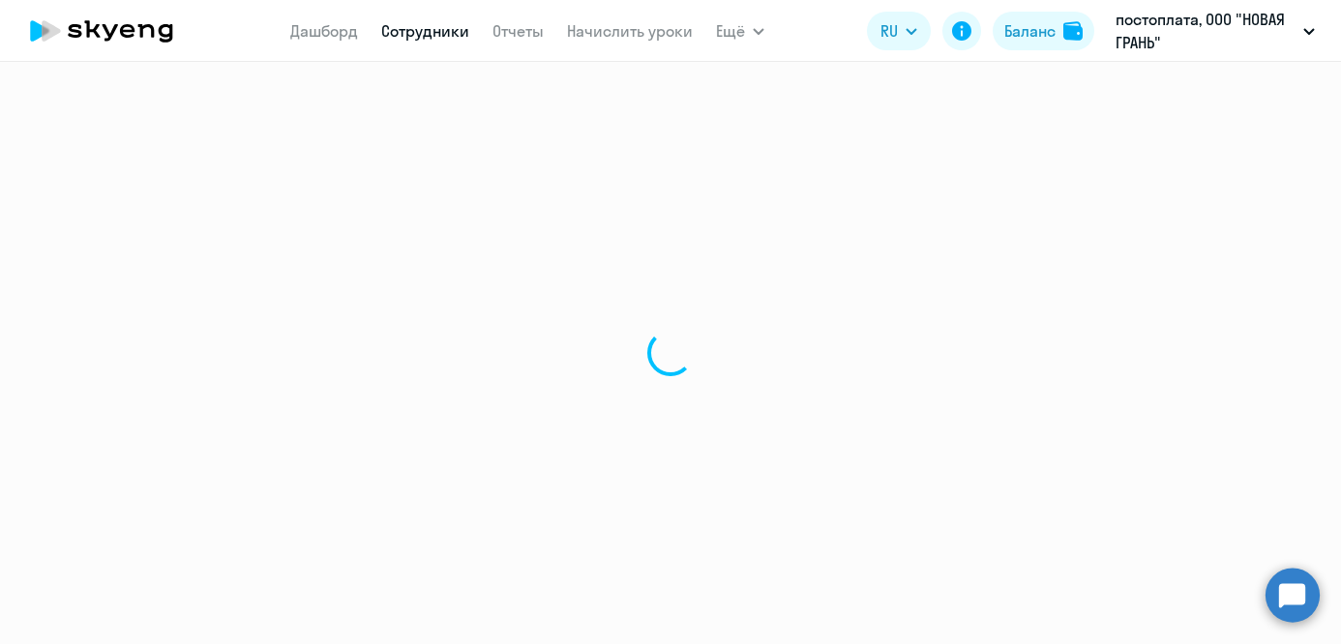
select select "english"
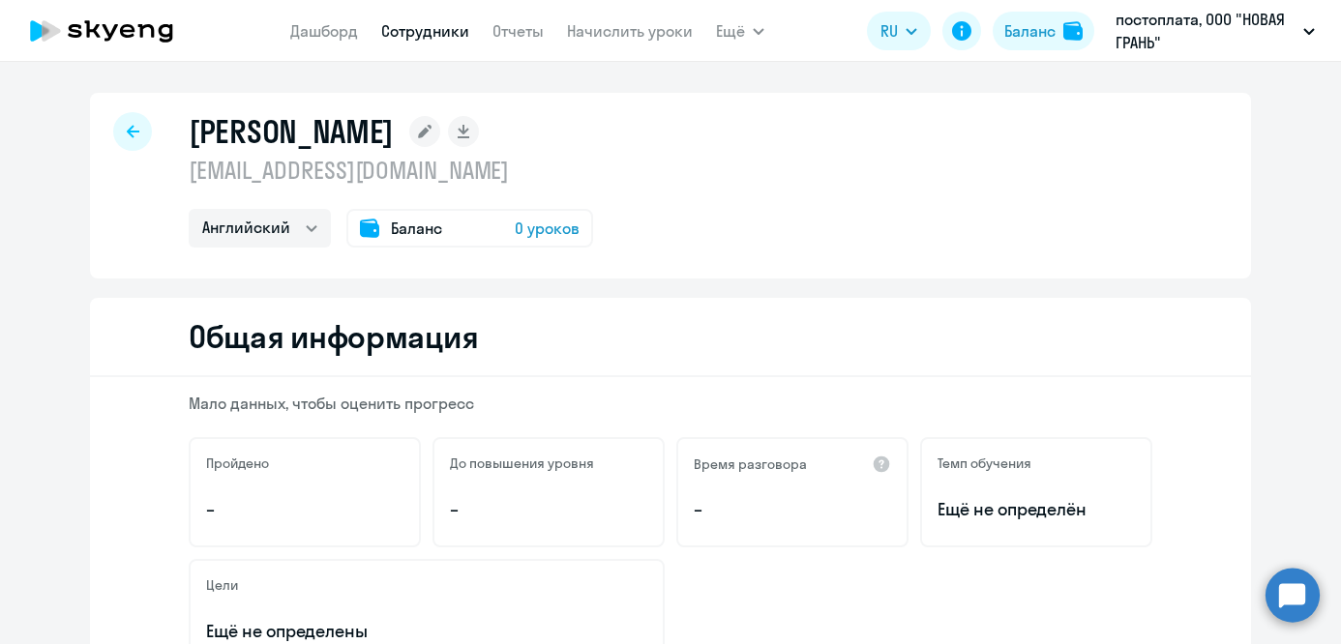
click at [134, 133] on icon at bounding box center [133, 132] width 13 height 14
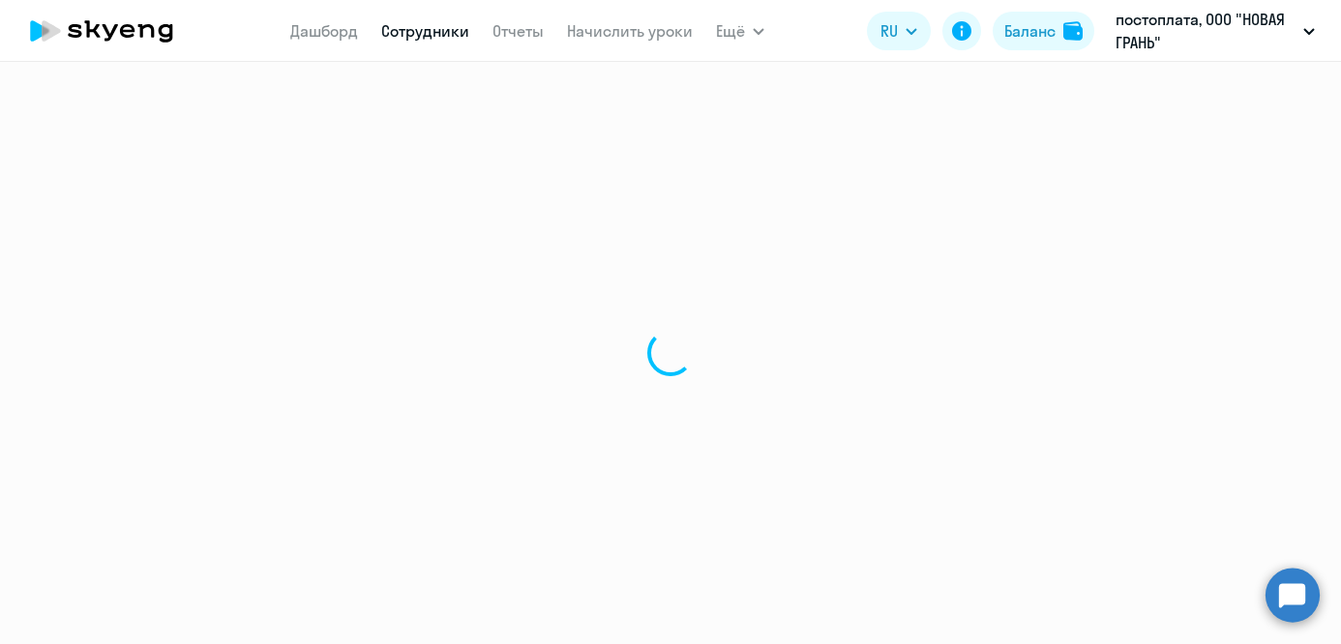
select select "30"
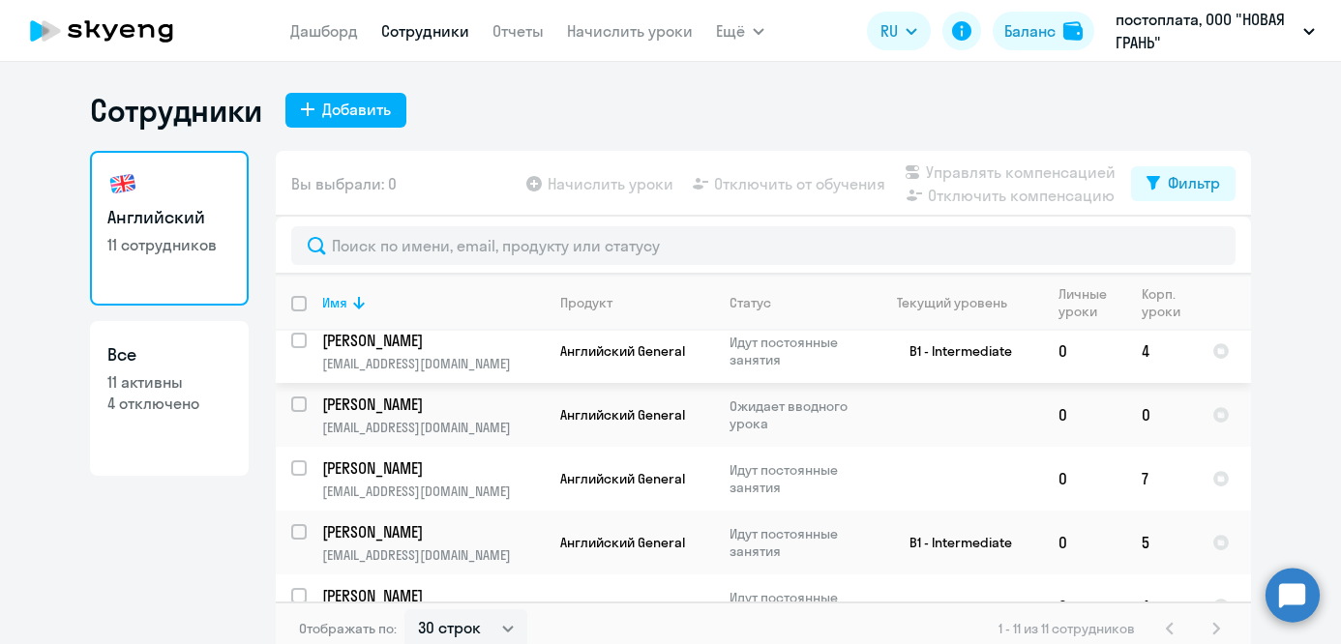
scroll to position [426, 0]
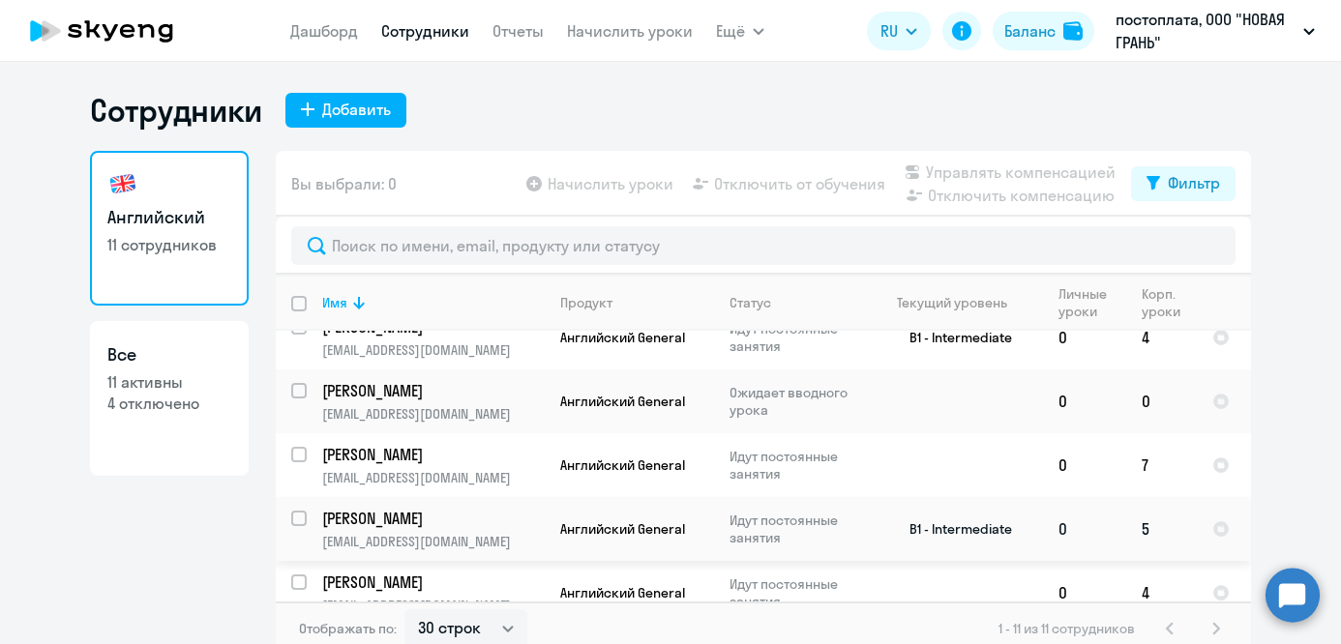
click at [504, 533] on p "[EMAIL_ADDRESS][DOMAIN_NAME]" at bounding box center [432, 541] width 221 height 17
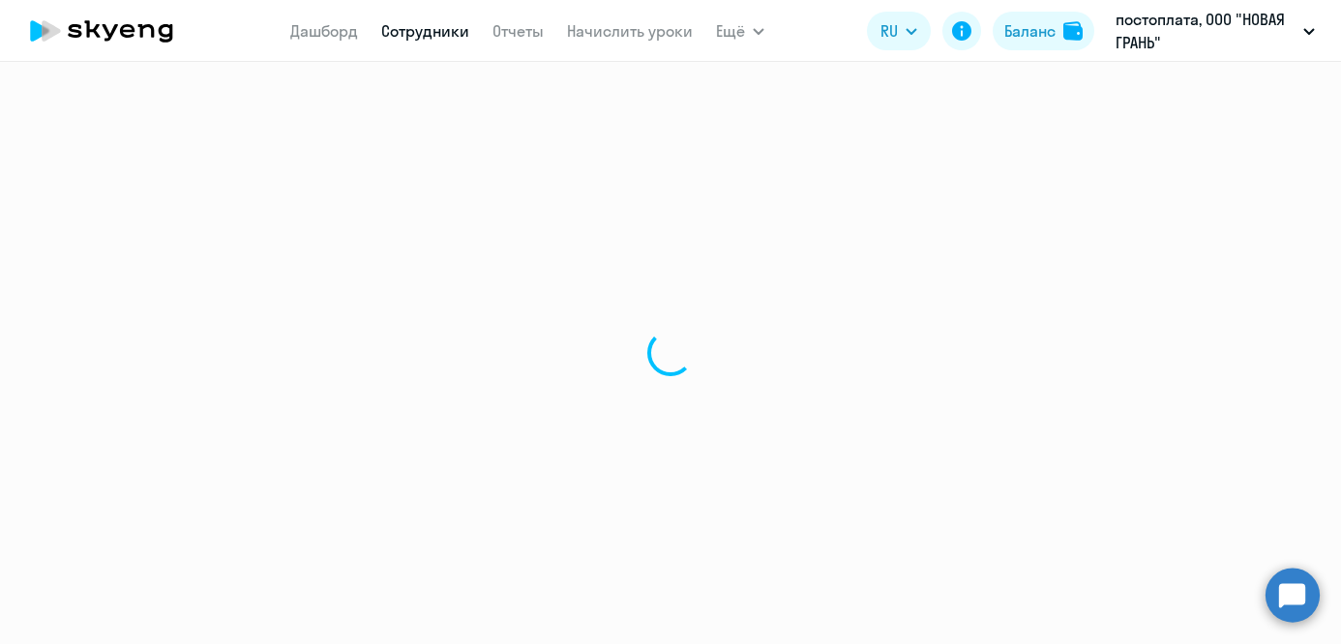
select select "english"
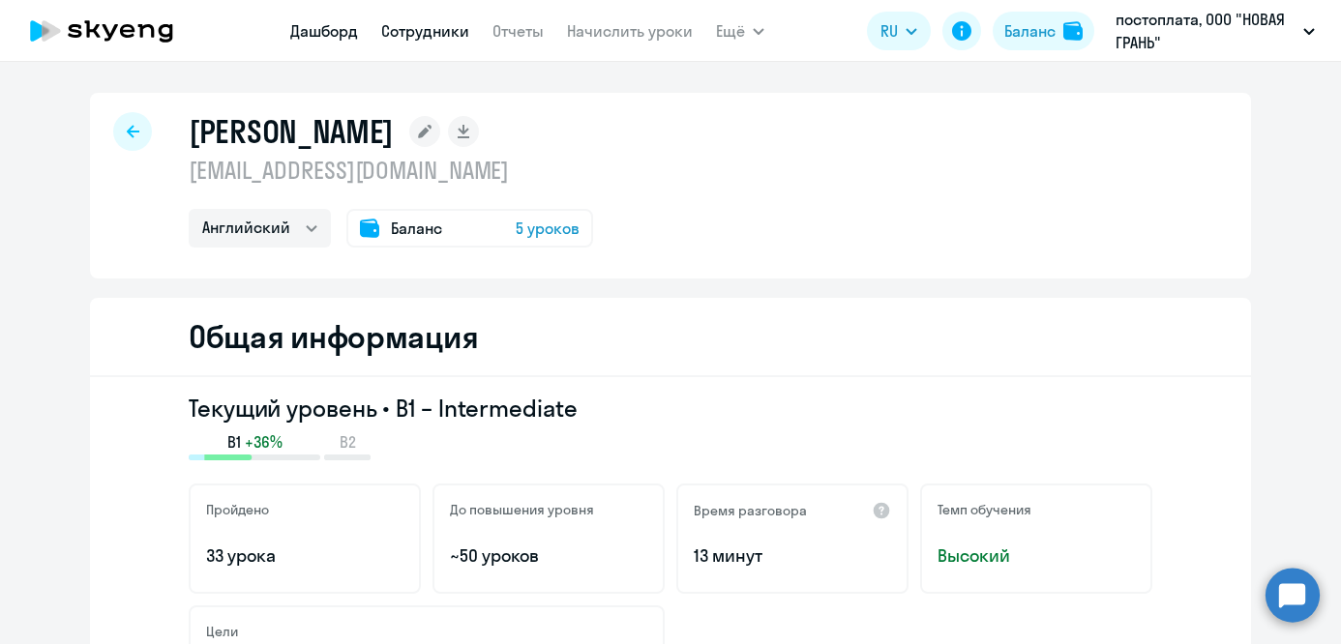
click at [325, 30] on link "Дашборд" at bounding box center [324, 30] width 68 height 19
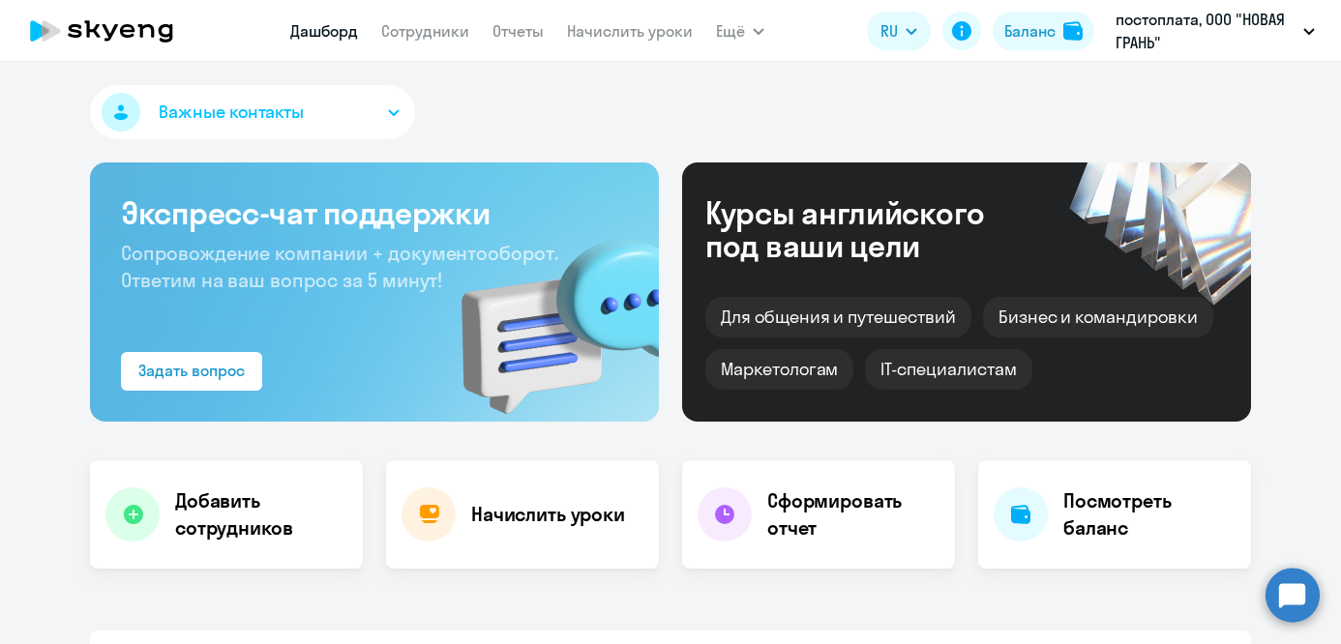
select select "30"
click at [427, 33] on link "Сотрудники" at bounding box center [425, 30] width 88 height 19
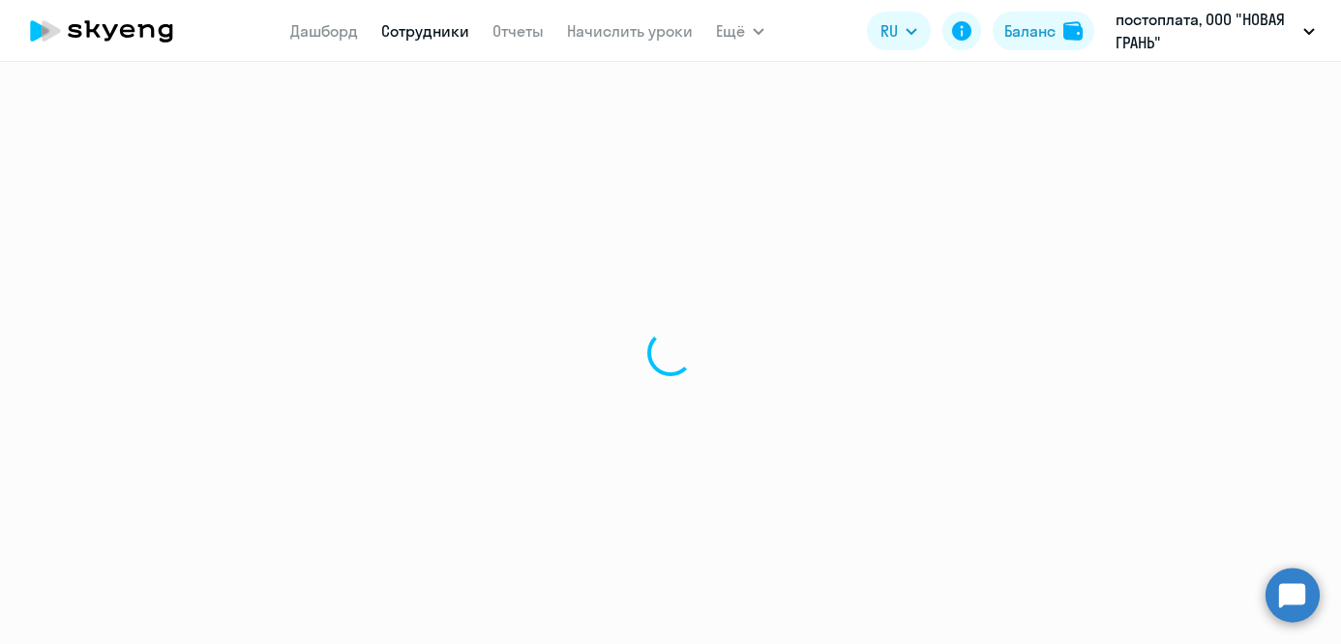
select select "30"
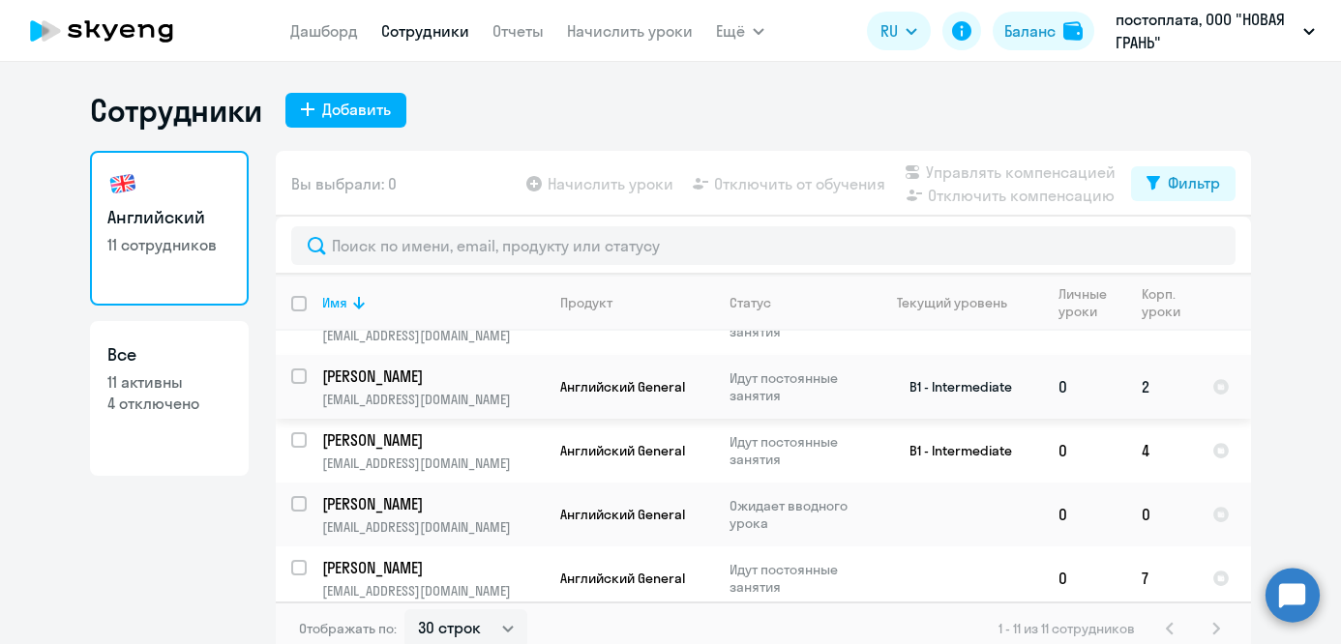
scroll to position [349, 0]
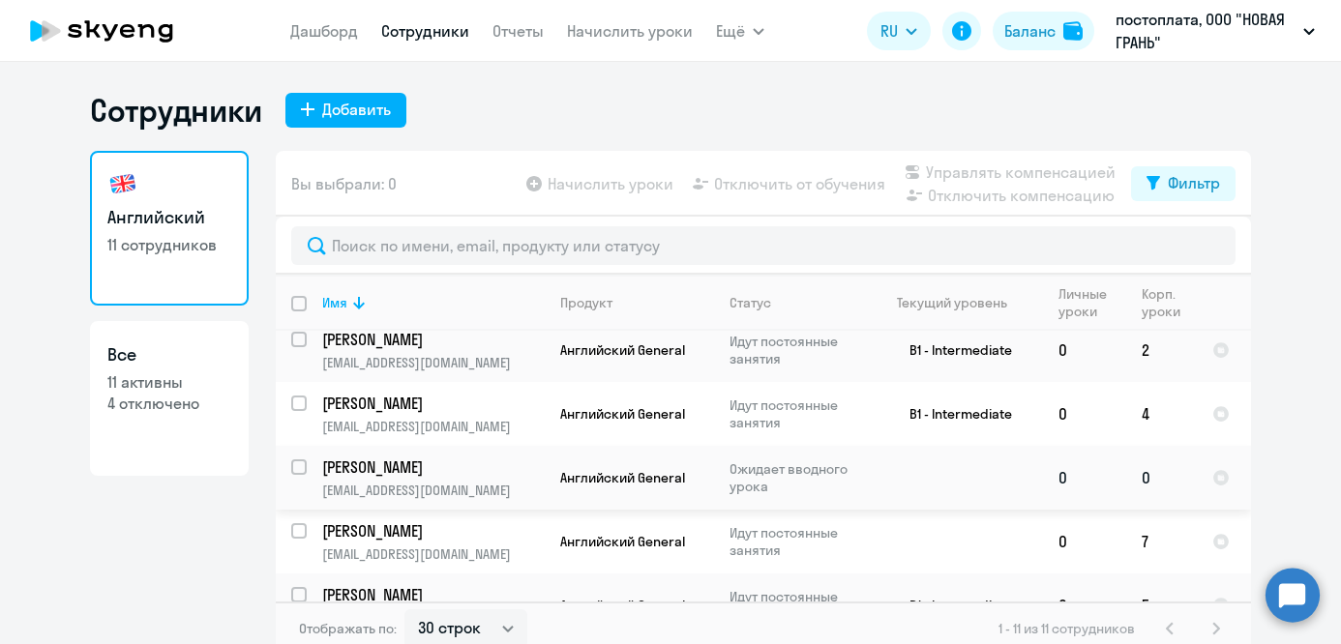
click at [1162, 456] on td "0" at bounding box center [1161, 478] width 71 height 64
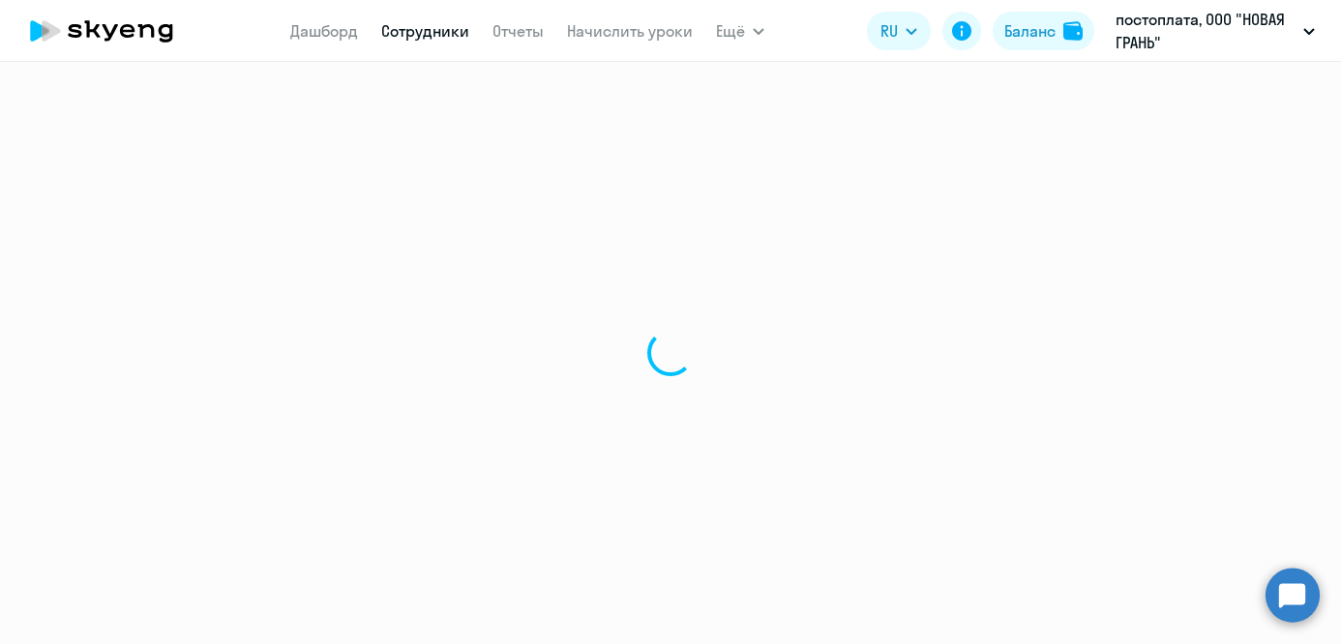
select select "english"
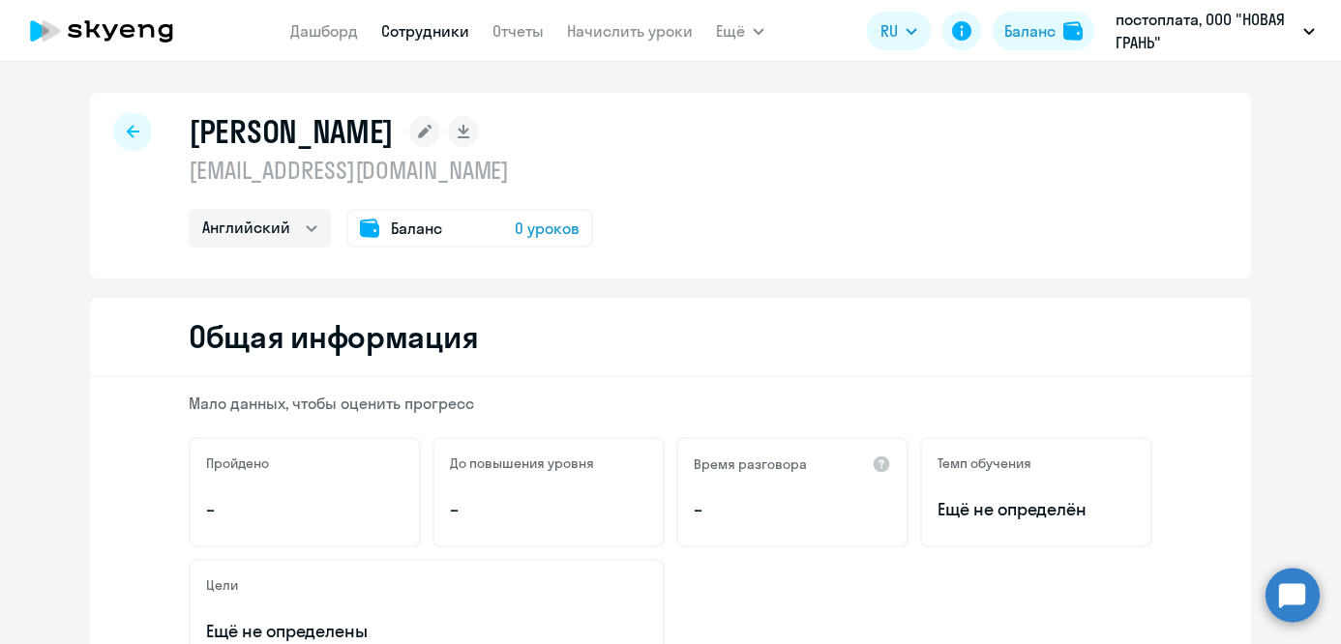
click at [553, 227] on span "0 уроков" at bounding box center [547, 228] width 65 height 23
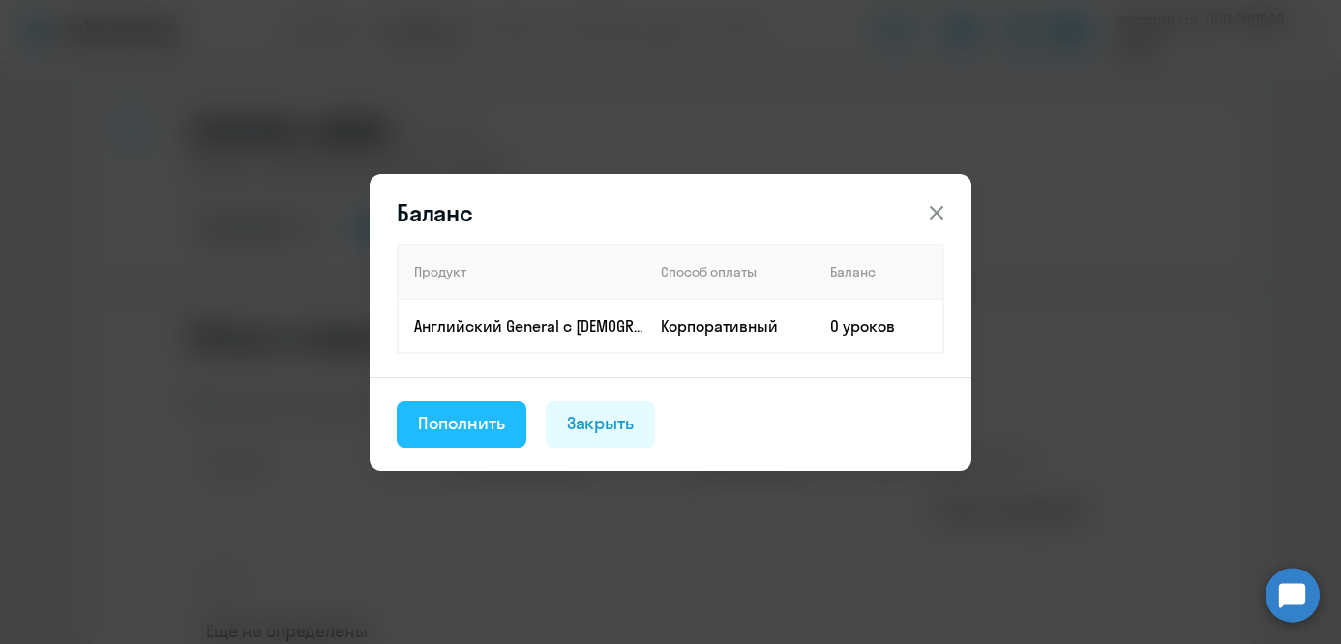
click at [496, 425] on div "Пополнить" at bounding box center [461, 423] width 87 height 25
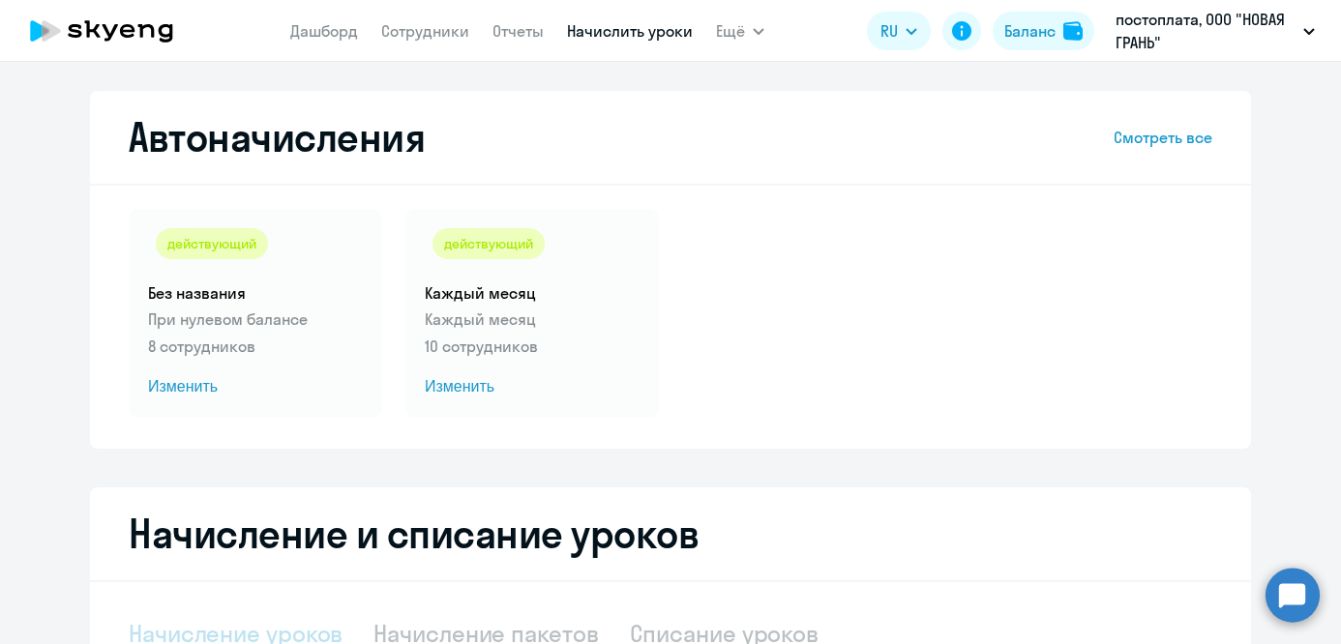
select select "10"
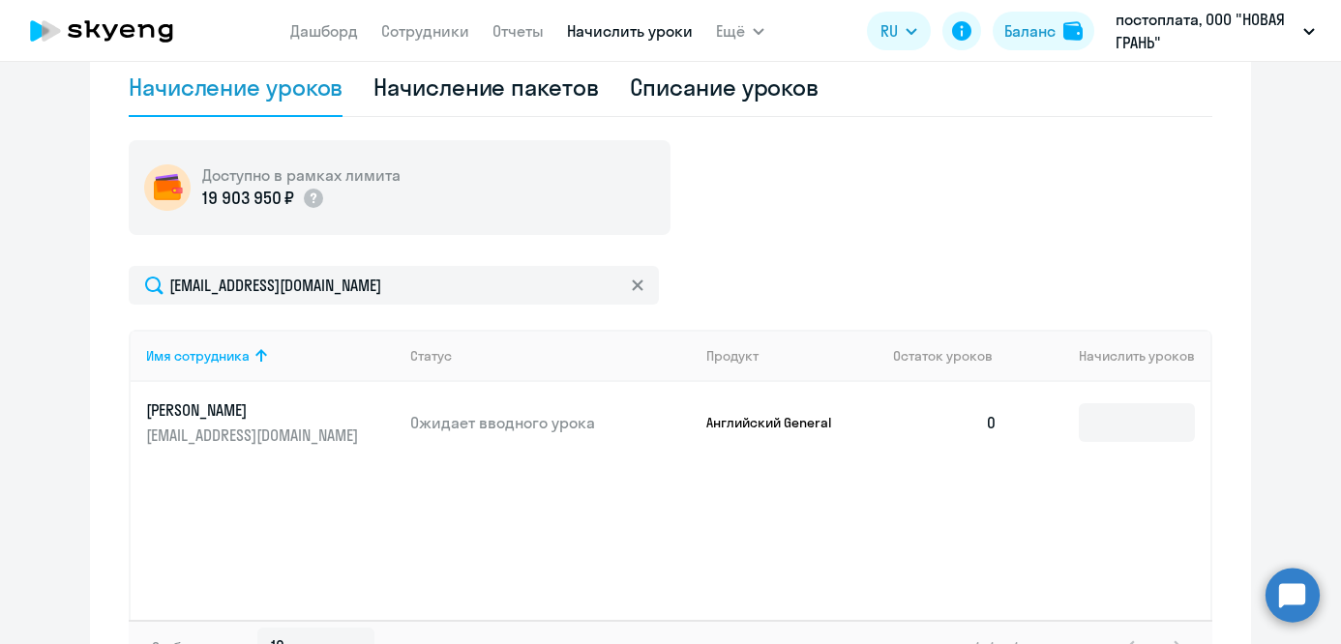
scroll to position [576, 0]
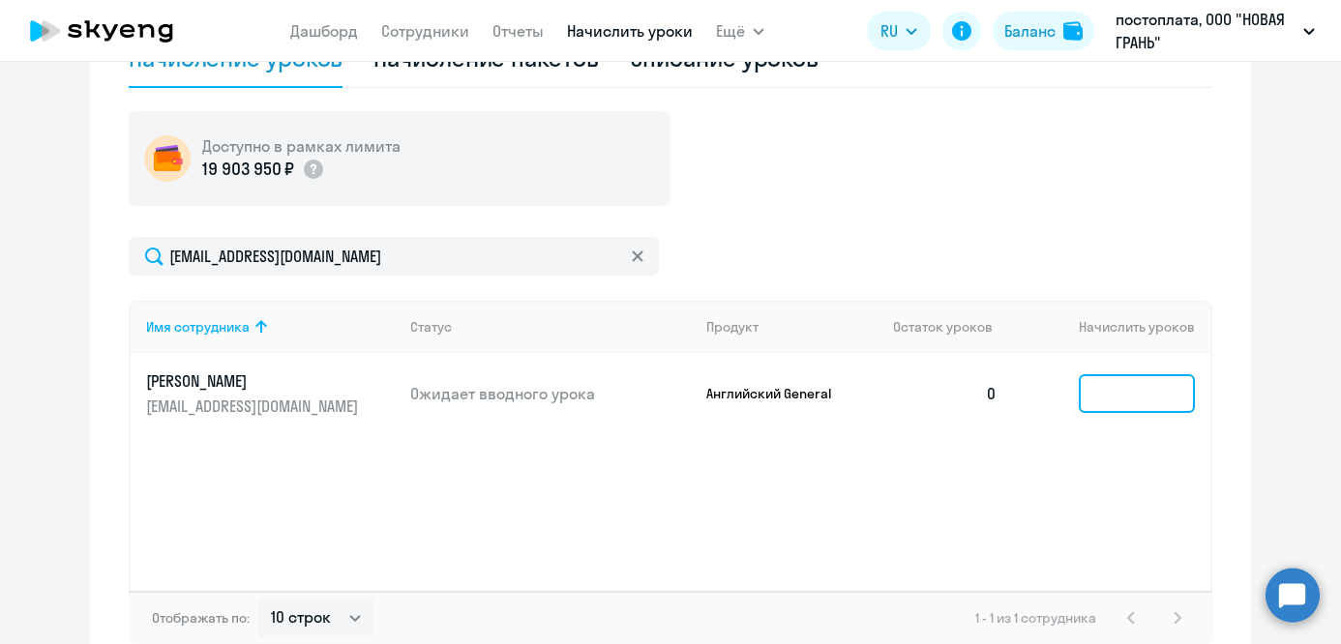
click at [1118, 398] on input at bounding box center [1136, 393] width 116 height 39
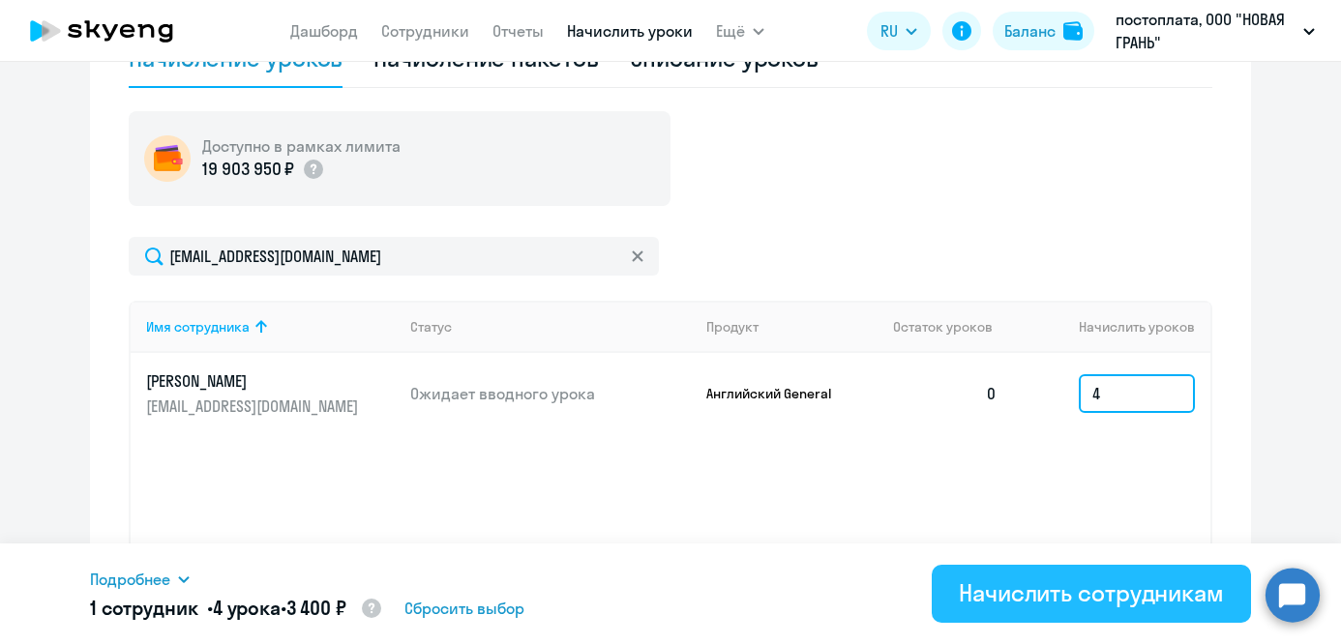
type input "4"
click at [1018, 585] on div "Начислить сотрудникам" at bounding box center [1091, 592] width 265 height 31
